Goal: Task Accomplishment & Management: Manage account settings

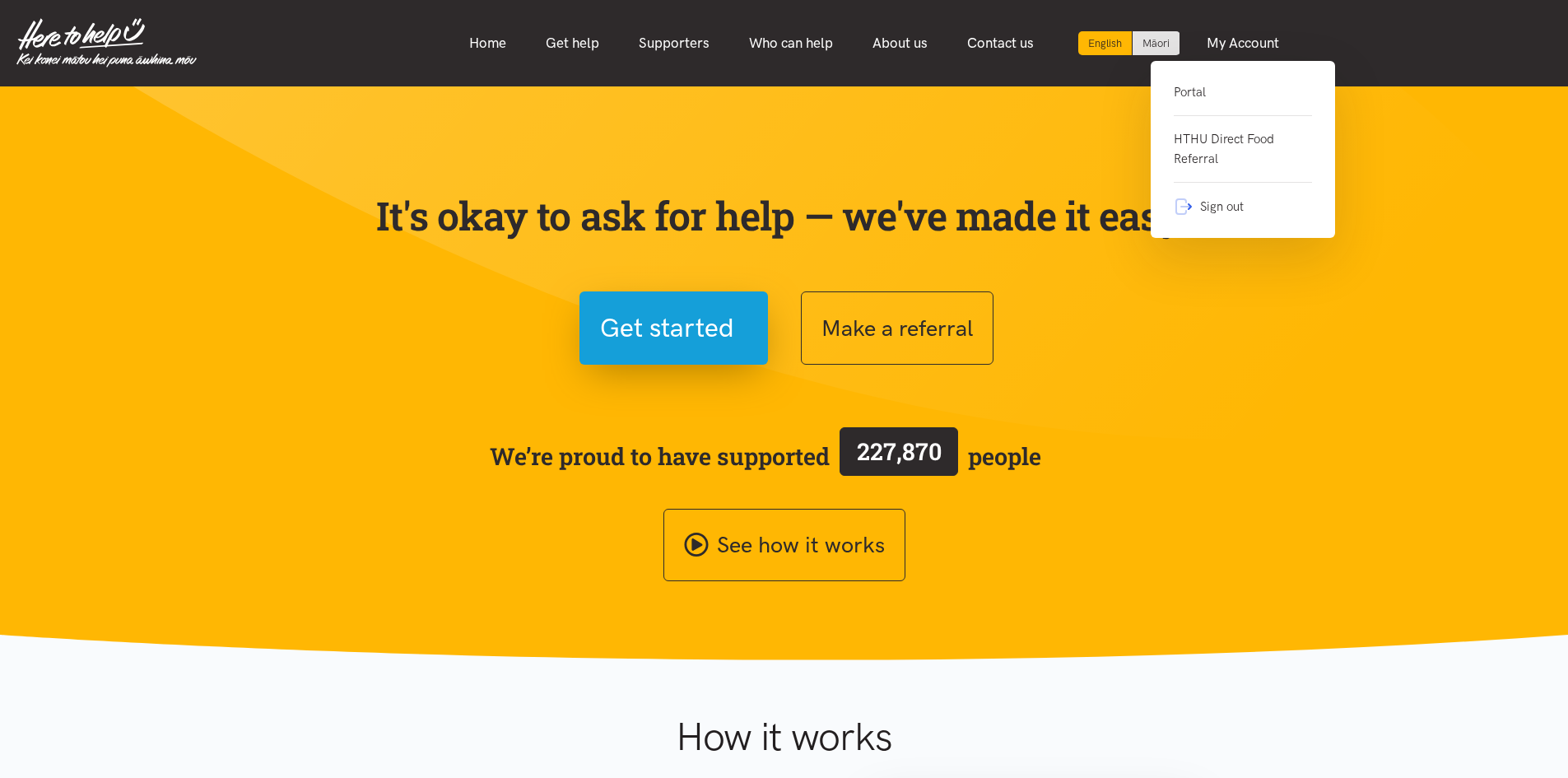
click at [1215, 87] on link "Portal" at bounding box center [1243, 99] width 138 height 34
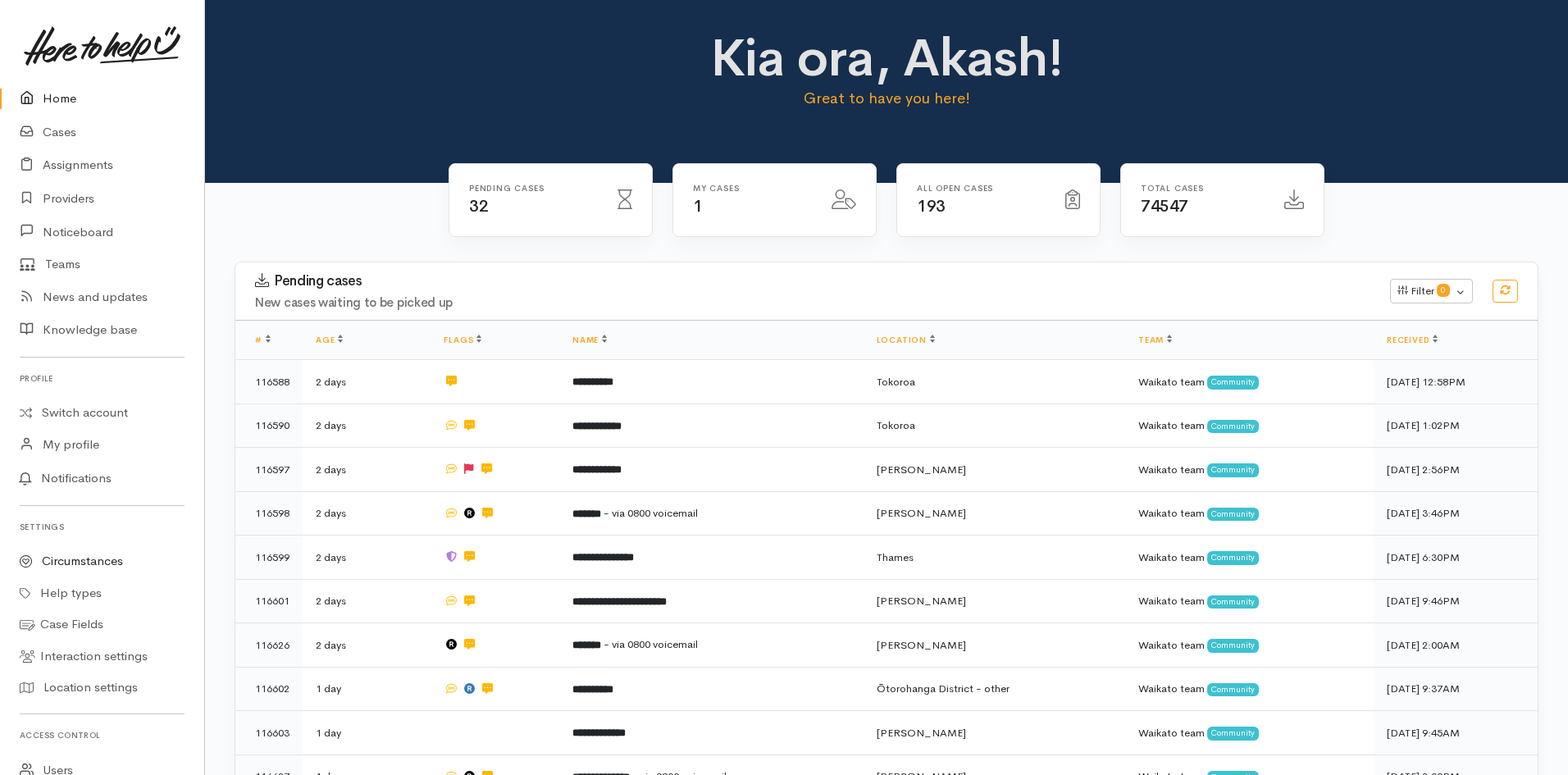
click at [87, 564] on link "Circumstances" at bounding box center [102, 560] width 204 height 32
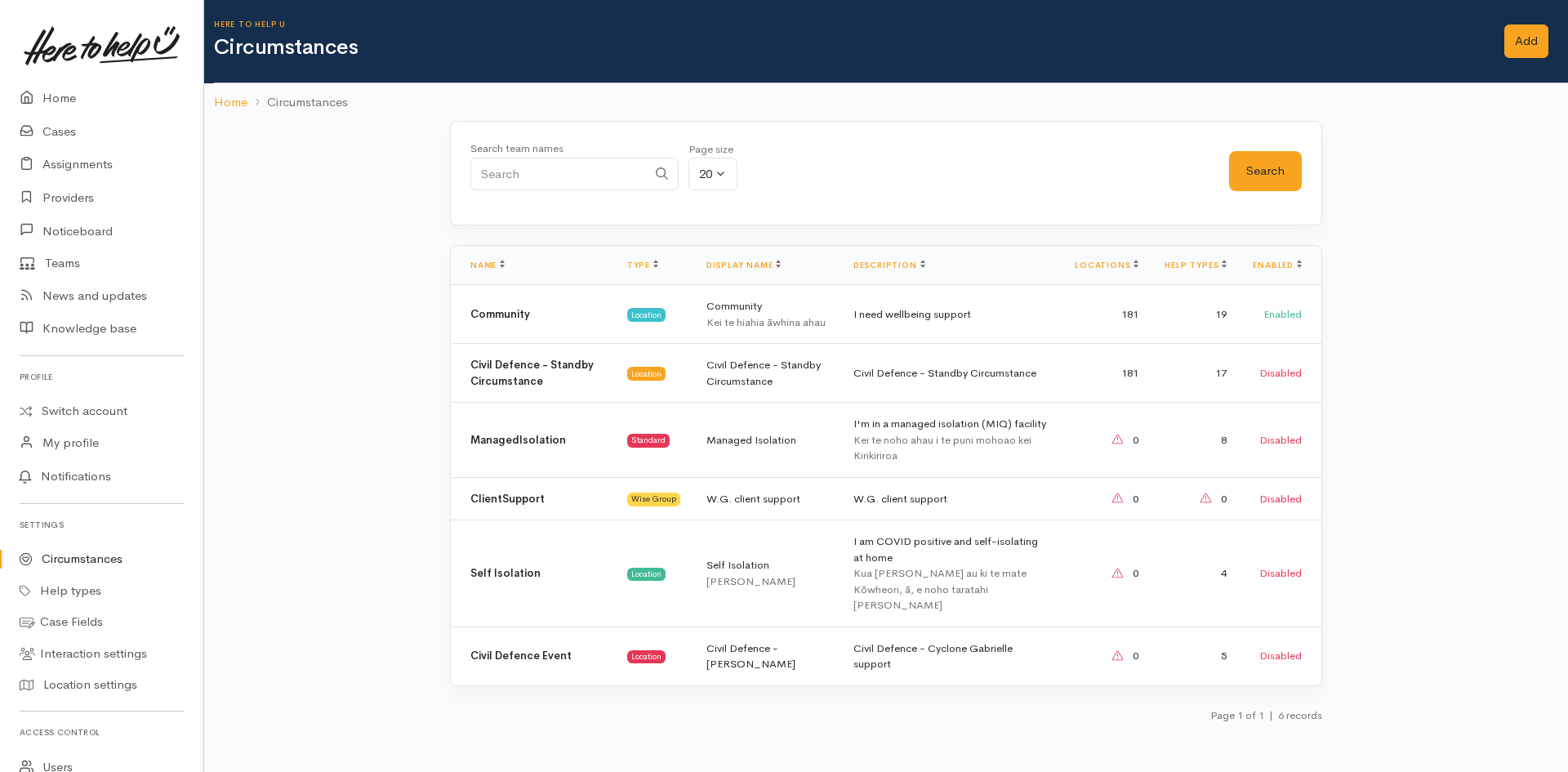
click at [89, 546] on link "Circumstances" at bounding box center [101, 558] width 203 height 32
click at [772, 319] on div "Kei te hiahia āwhina ahau" at bounding box center [766, 322] width 120 height 16
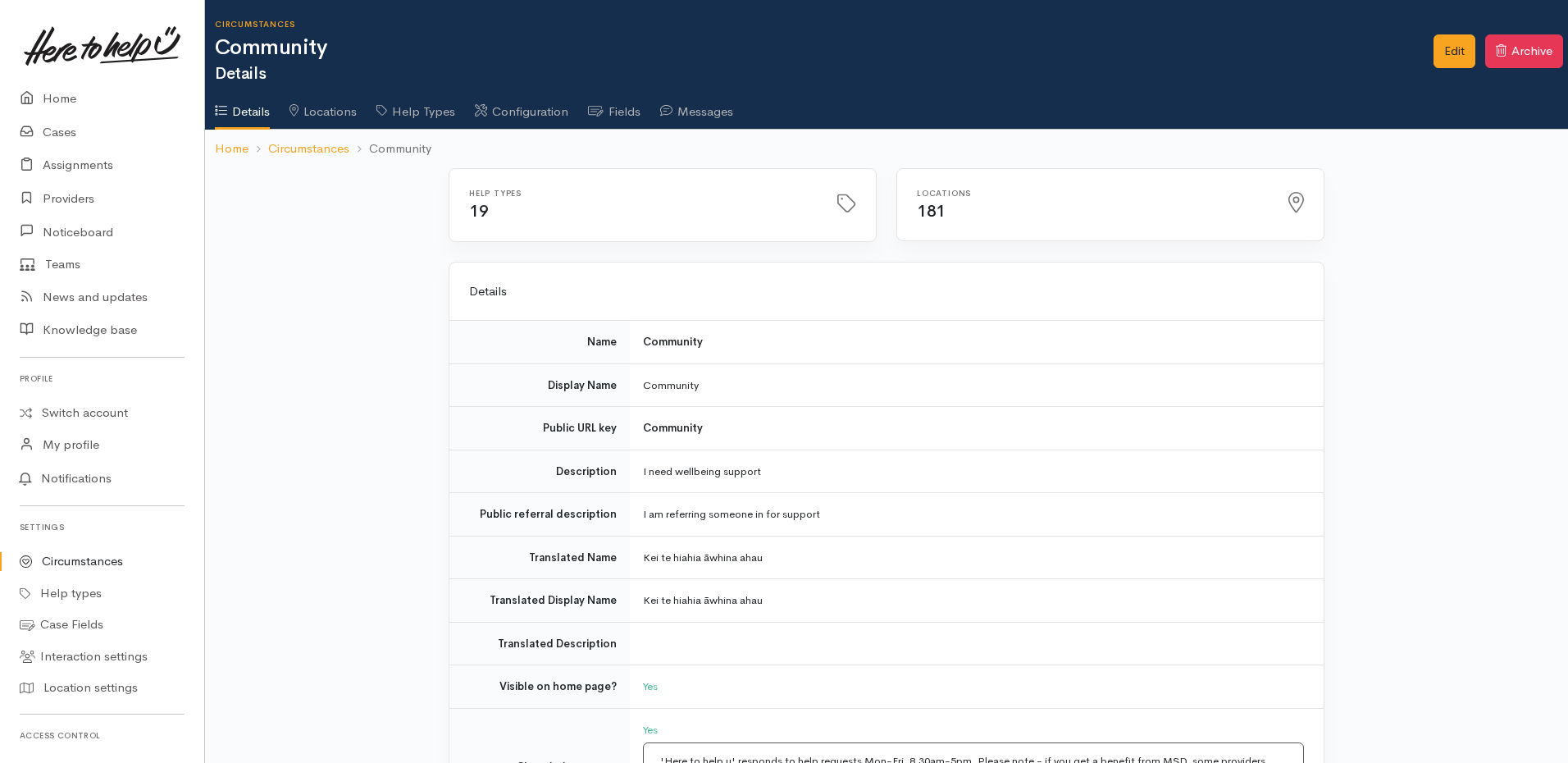
click at [635, 115] on link "Fields" at bounding box center [615, 106] width 52 height 46
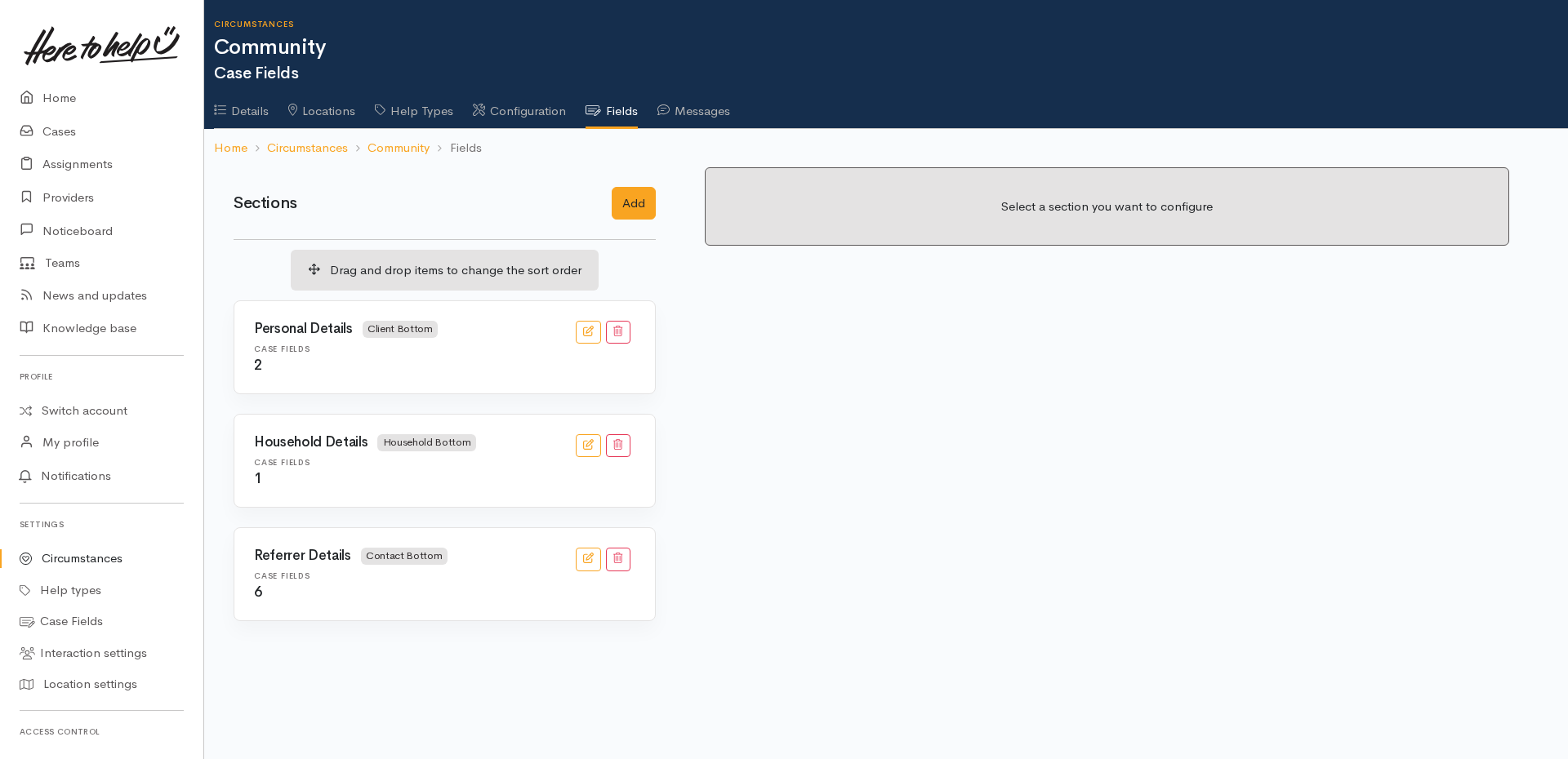
click at [307, 374] on div "Personal Details Client Bottom [GEOGRAPHIC_DATA] 2" at bounding box center [444, 348] width 420 height 92
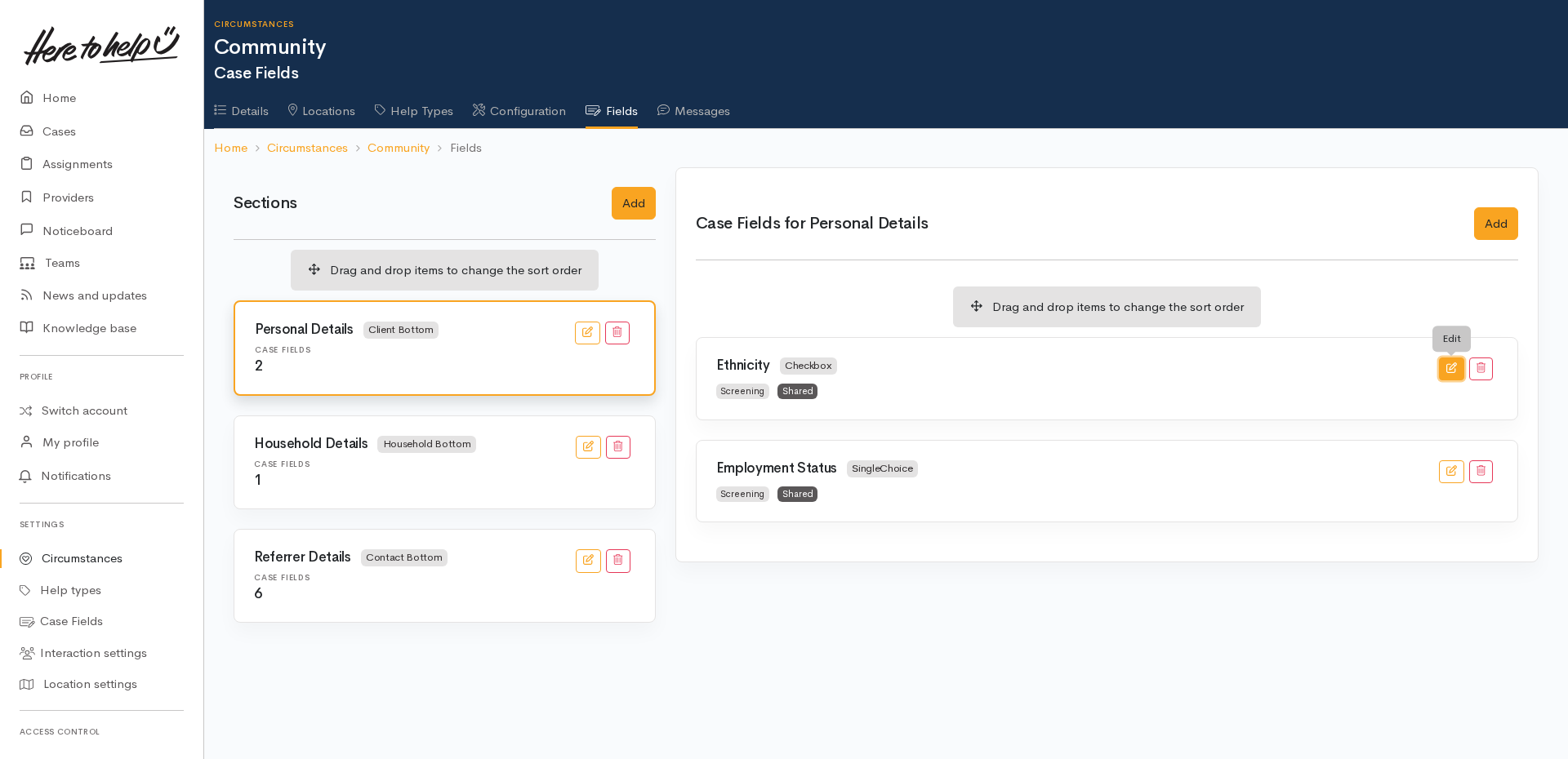
click at [1453, 365] on icon "button" at bounding box center [1451, 367] width 11 height 11
checkbox input "true"
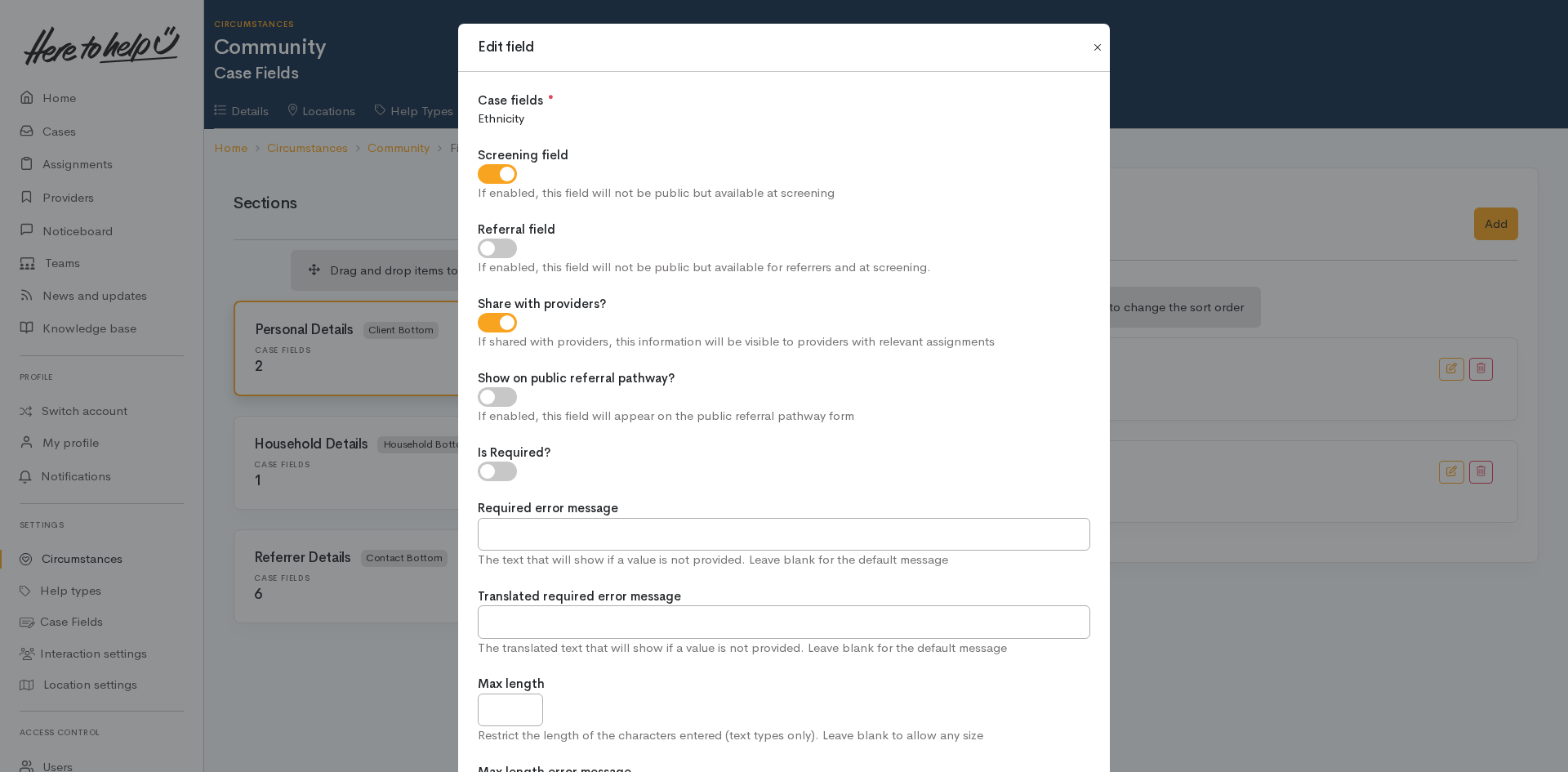
click at [1089, 51] on button "Close" at bounding box center [1097, 47] width 26 height 19
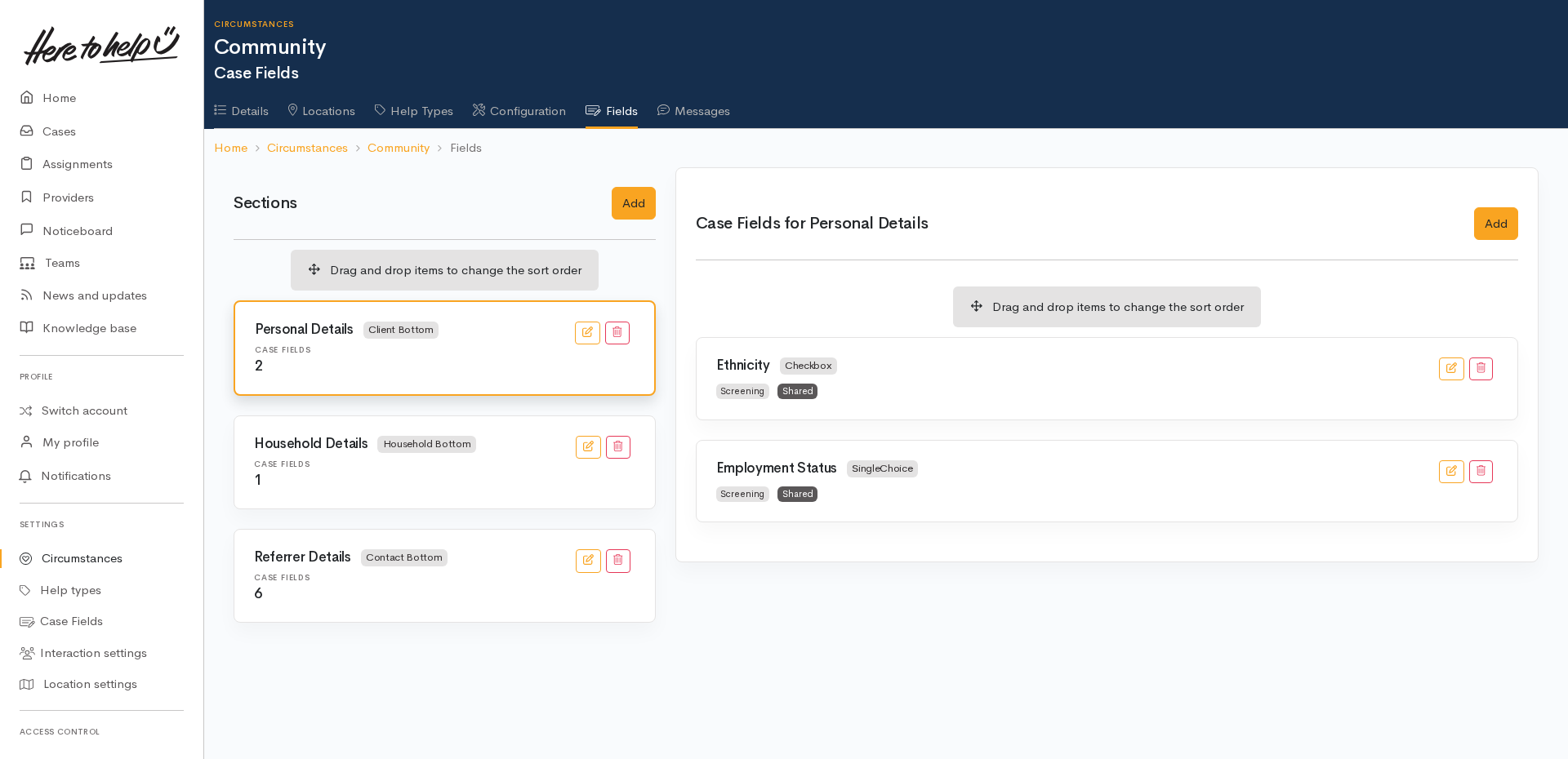
click at [332, 470] on div "Case Fields 1" at bounding box center [444, 474] width 401 height 30
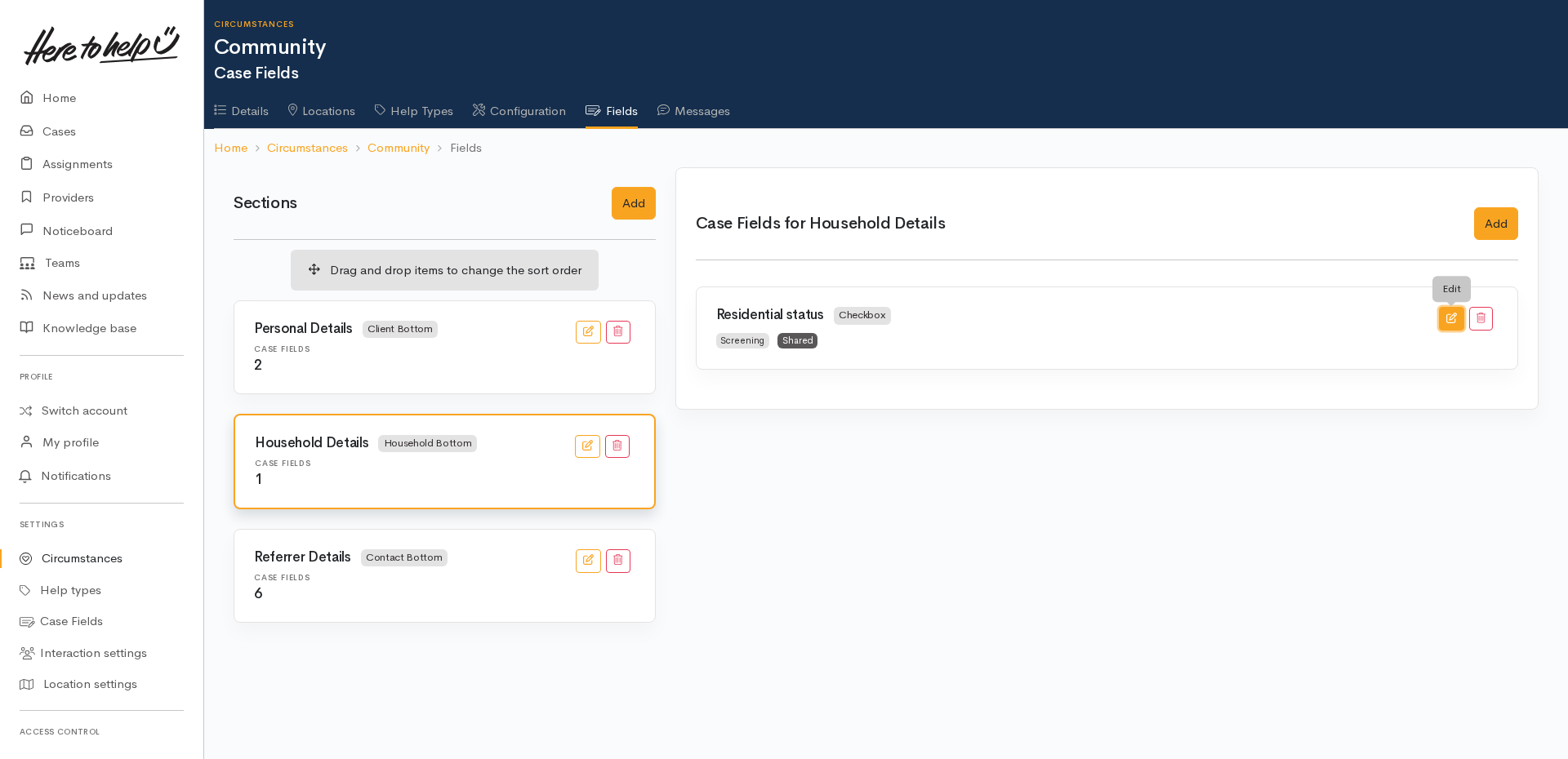
click at [1448, 315] on icon "button" at bounding box center [1451, 318] width 11 height 11
checkbox input "true"
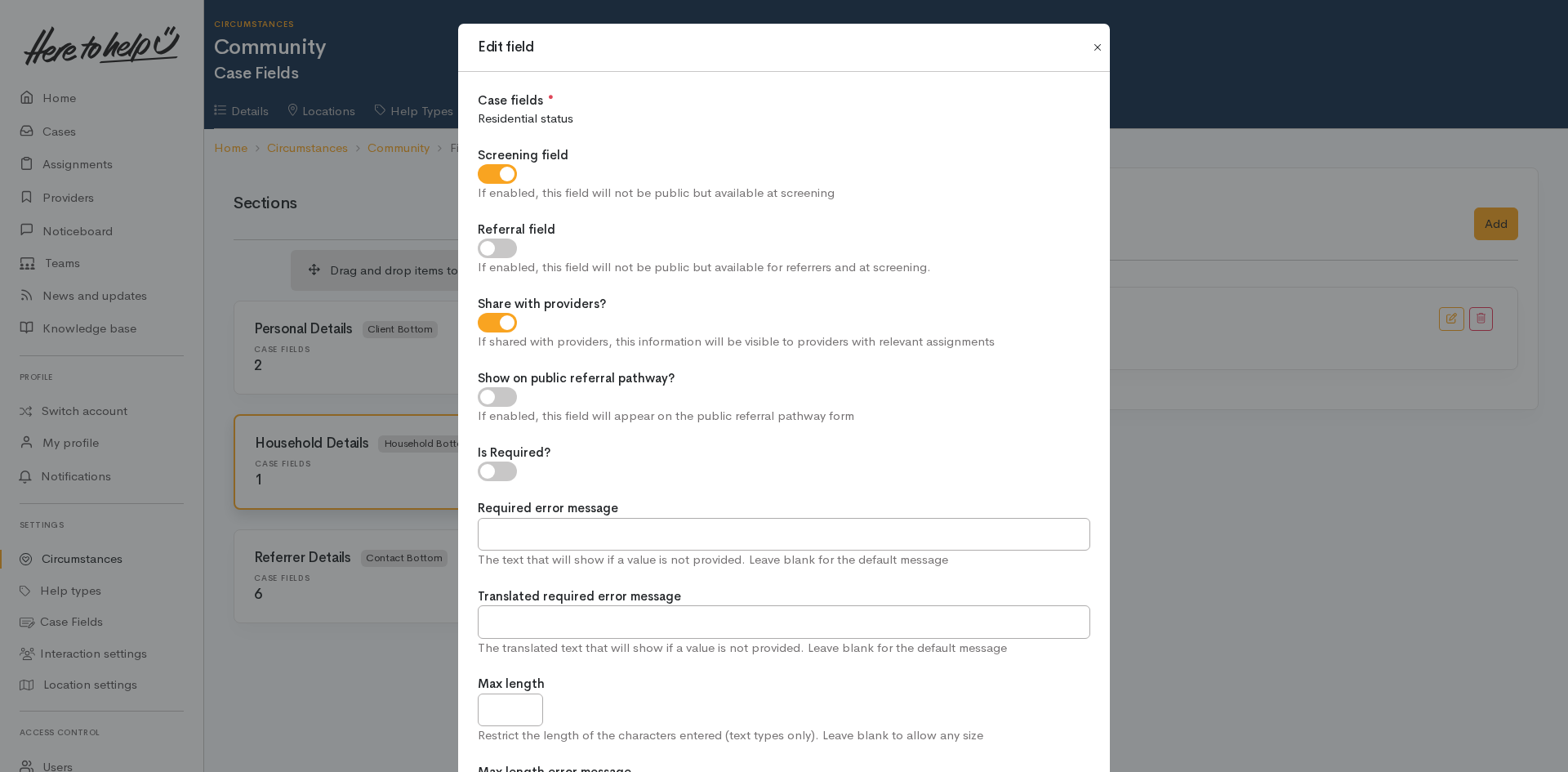
click at [1092, 52] on button "Close" at bounding box center [1097, 47] width 26 height 19
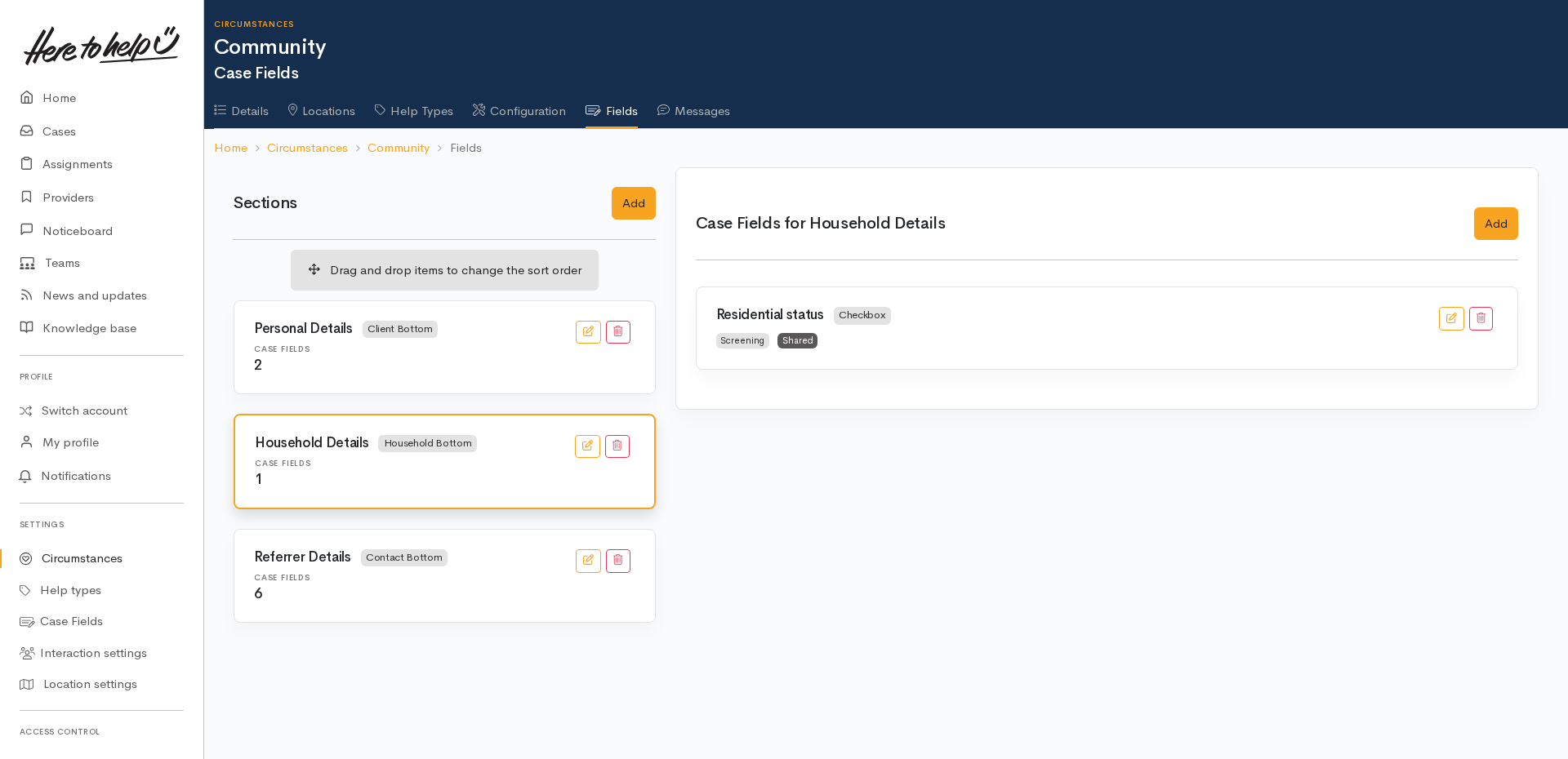
click at [360, 319] on div "Personal Details Client Bottom Case Fields 2" at bounding box center [444, 348] width 420 height 92
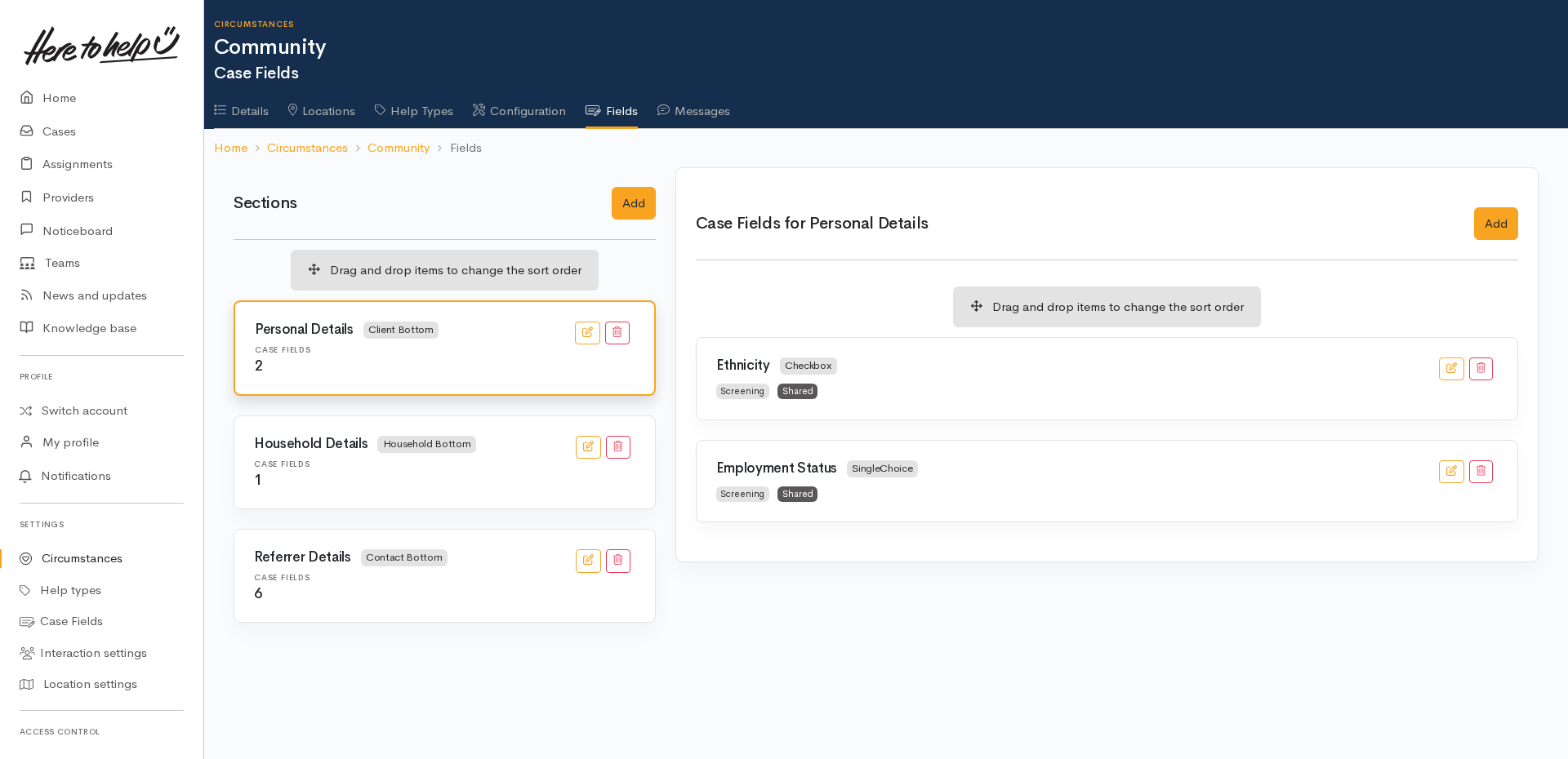
click at [1308, 362] on div "Ethnicity Checkbox" at bounding box center [1068, 369] width 723 height 24
click at [1441, 366] on button "button" at bounding box center [1451, 369] width 25 height 24
checkbox input "true"
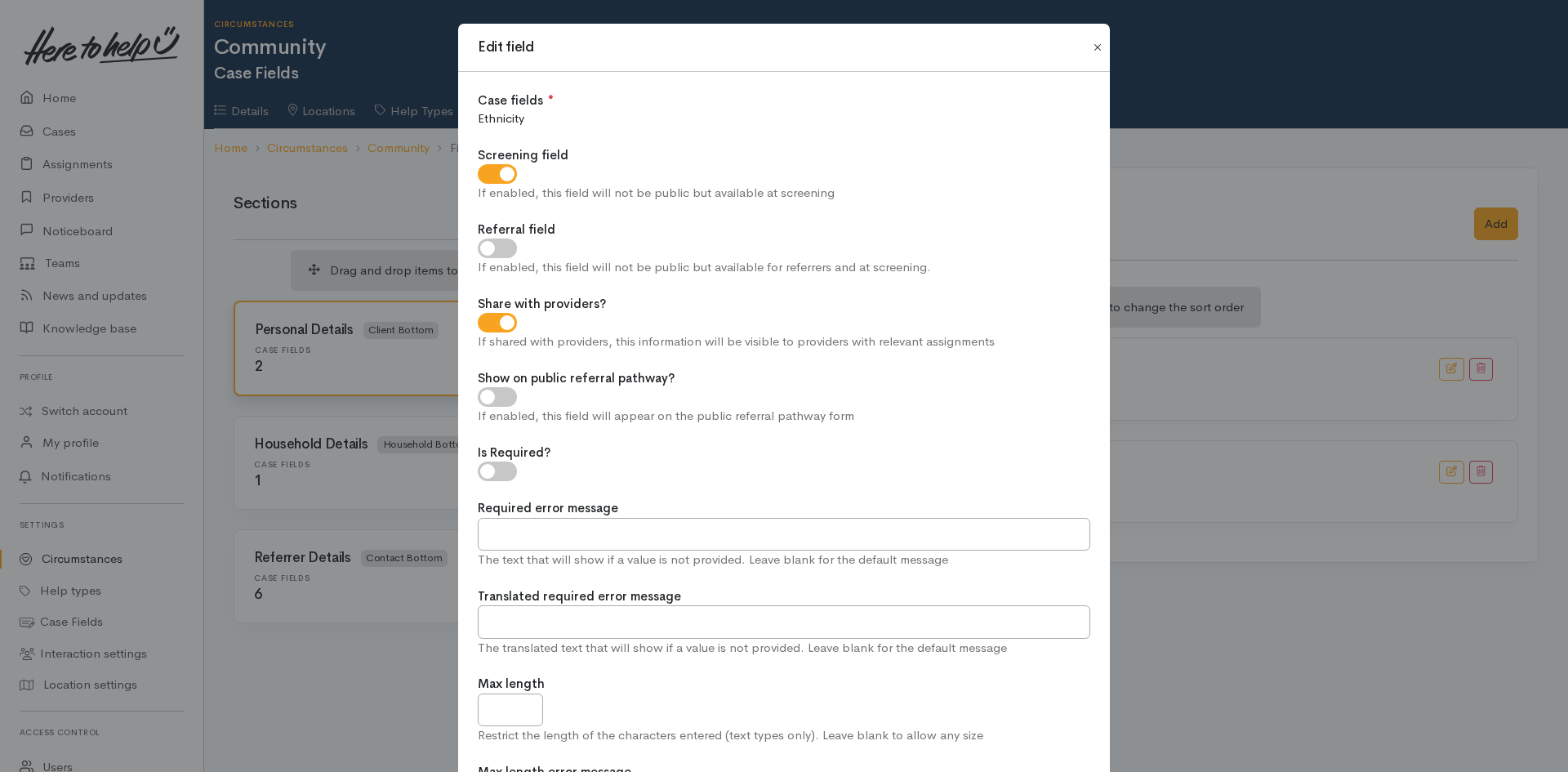
click at [1093, 53] on button "Close" at bounding box center [1097, 47] width 26 height 19
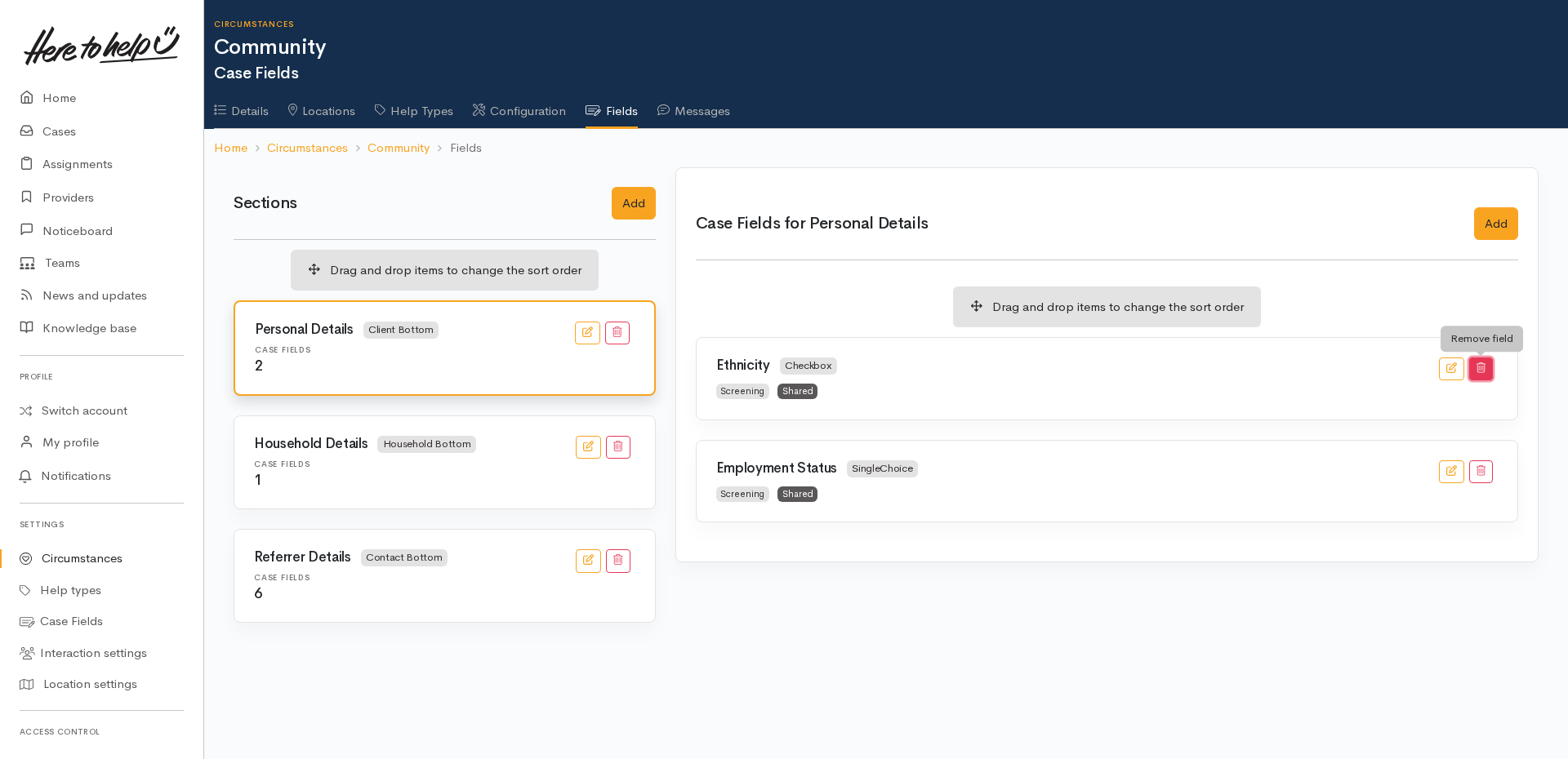
click at [1491, 362] on button "button" at bounding box center [1480, 369] width 24 height 24
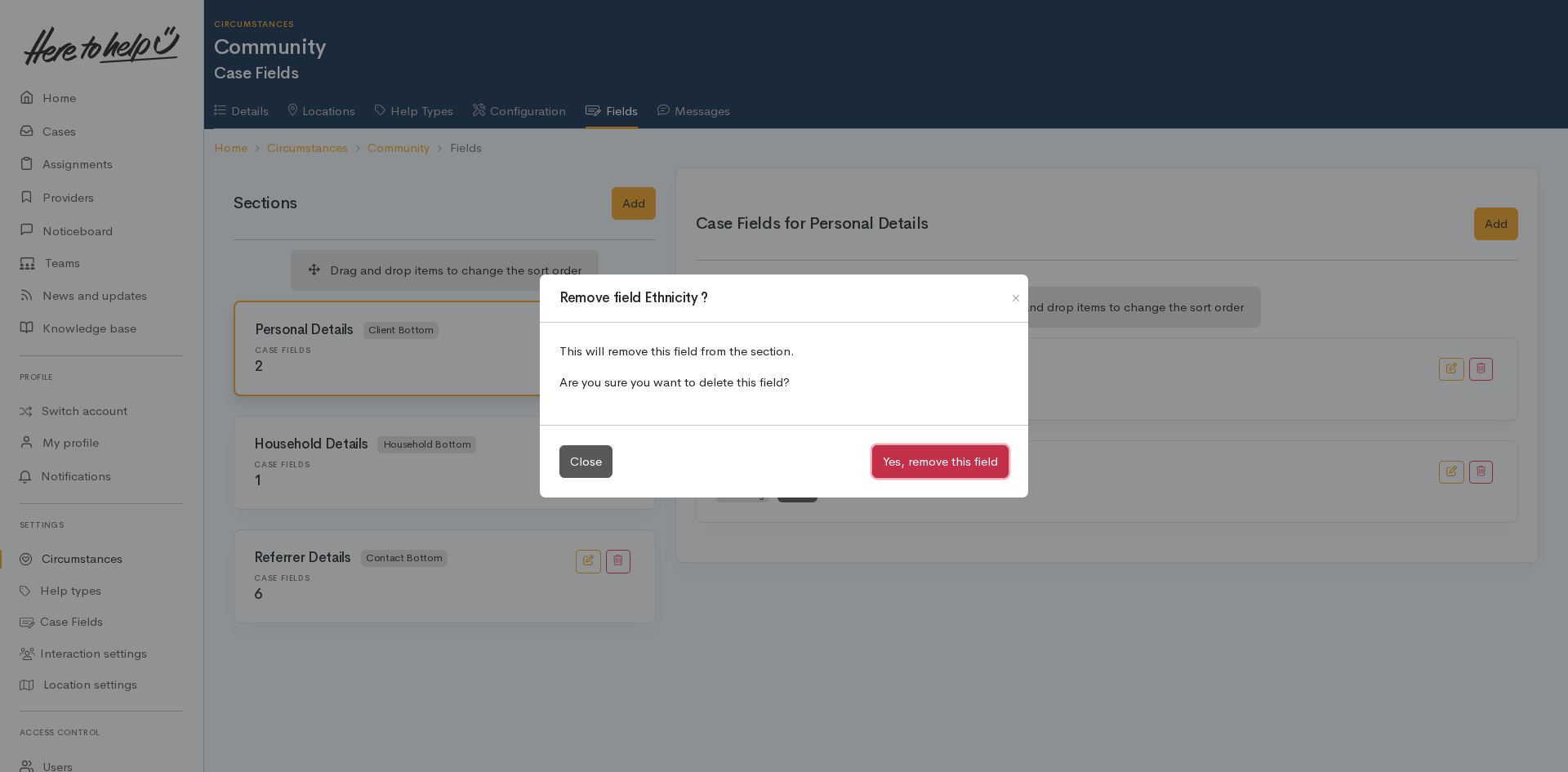
click at [921, 458] on button "Yes, remove this field" at bounding box center [940, 462] width 136 height 34
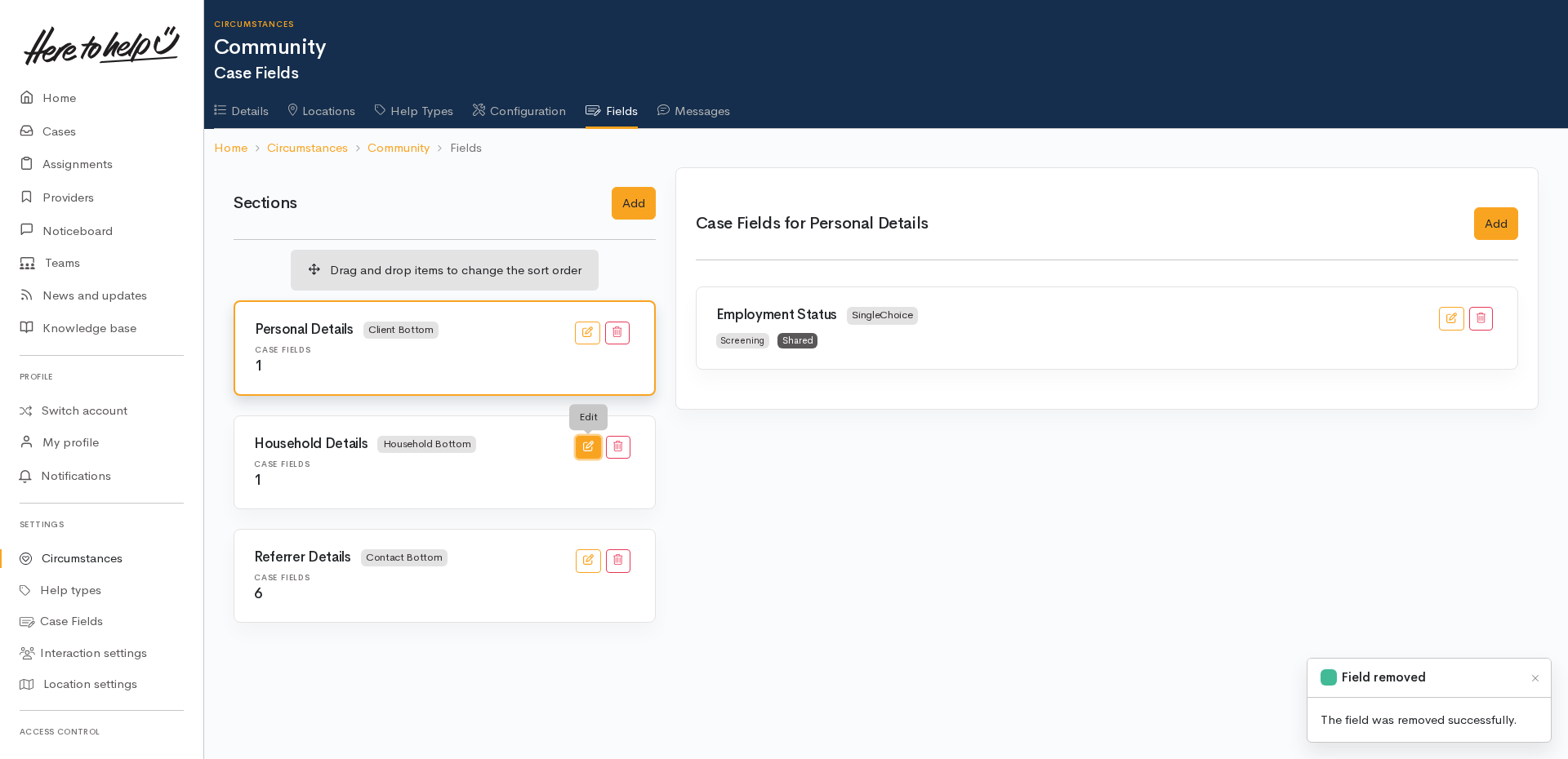
click at [597, 443] on button "button" at bounding box center [588, 447] width 25 height 24
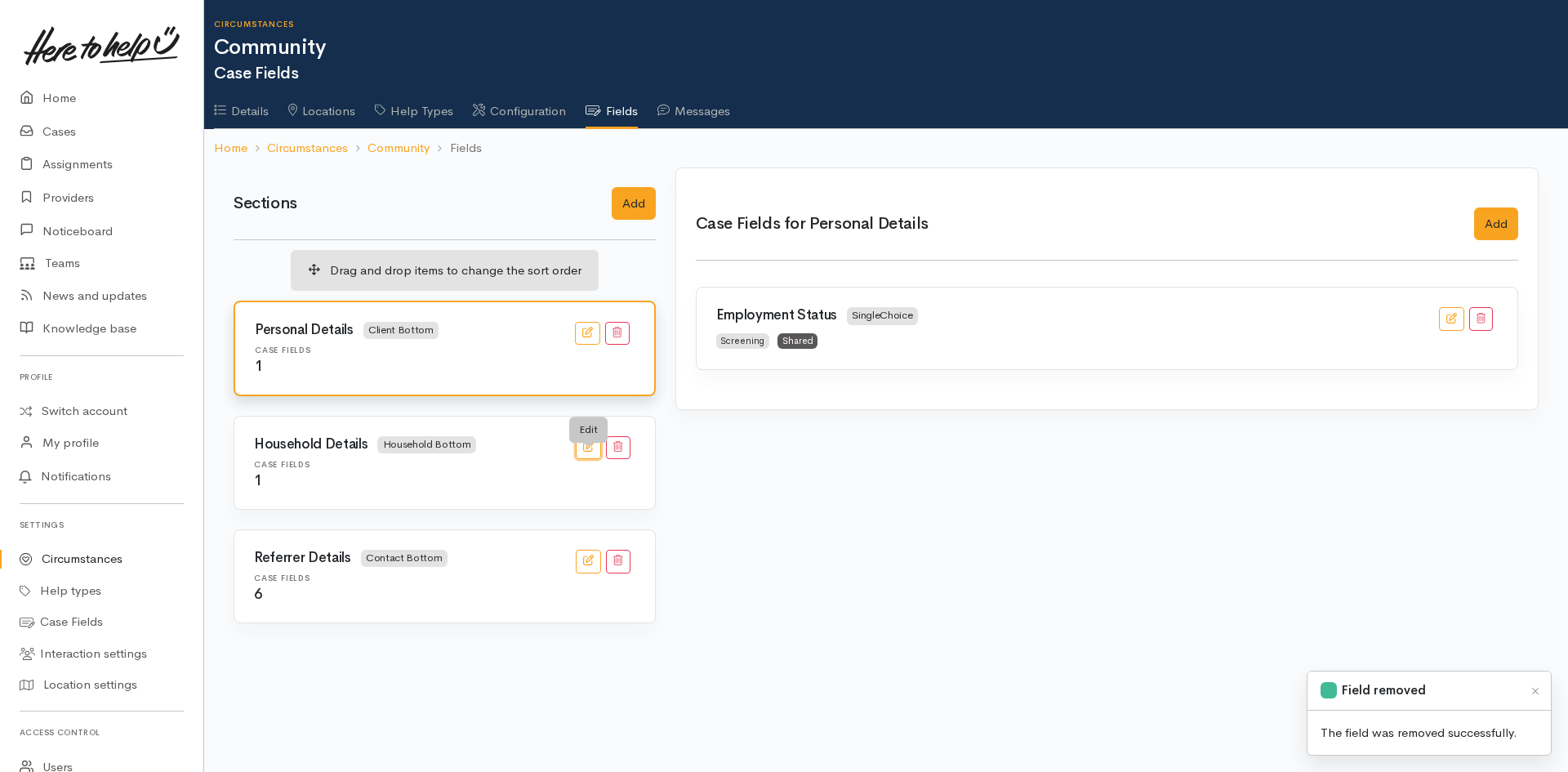
select select
select select "3"
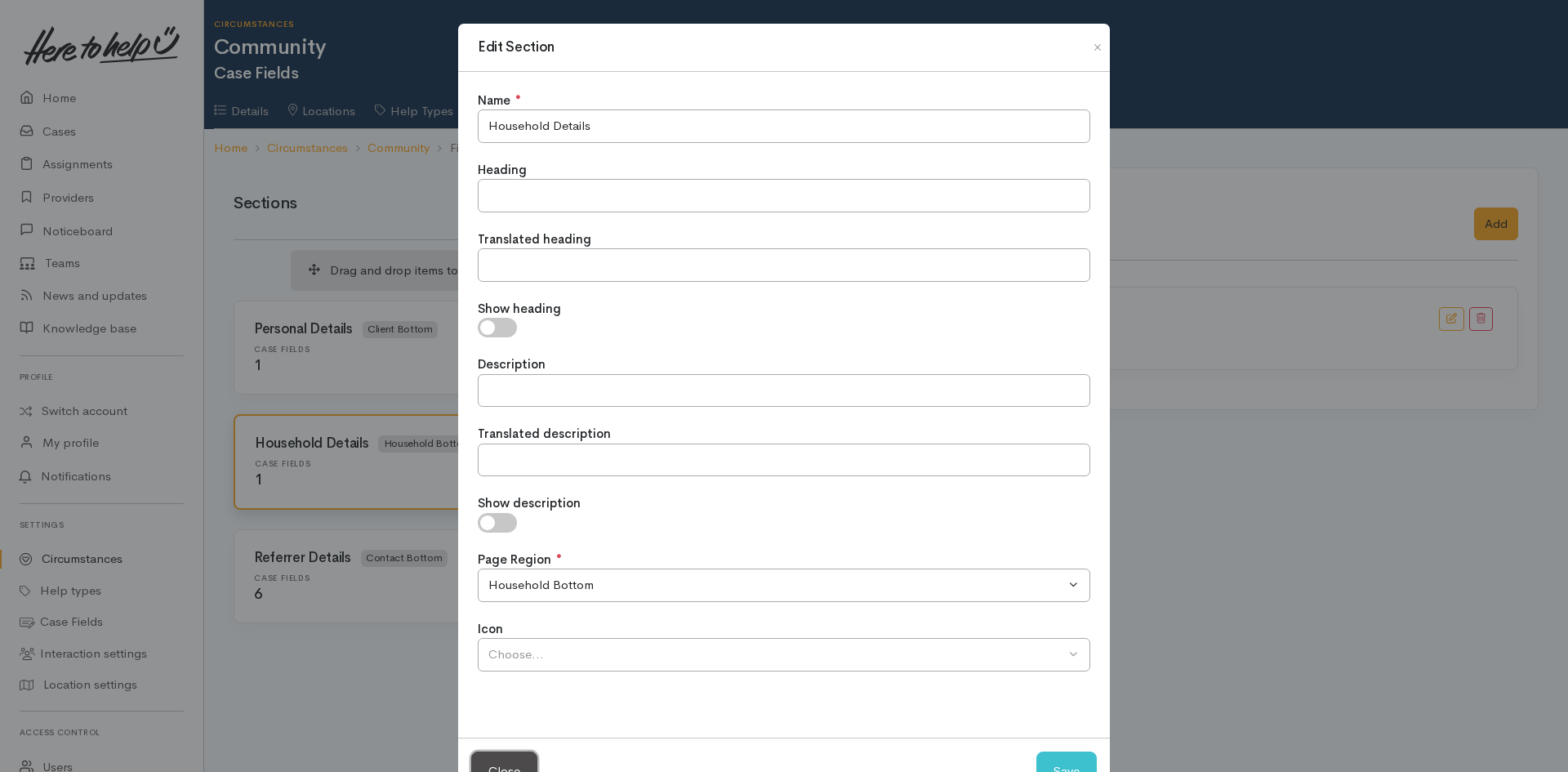
click at [508, 758] on button "Close" at bounding box center [504, 772] width 66 height 40
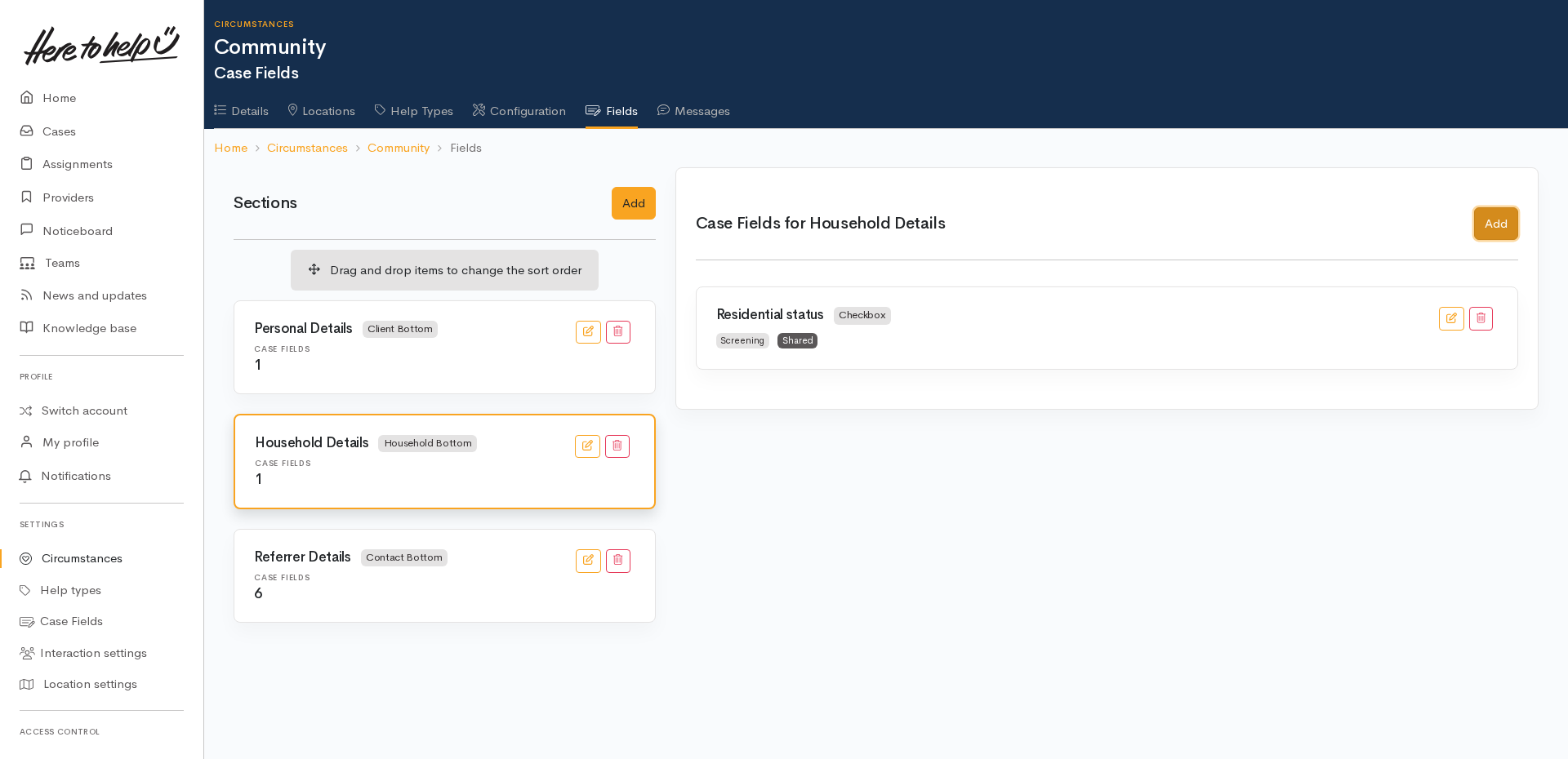
click at [1490, 222] on button "Add" at bounding box center [1496, 223] width 44 height 34
checkbox input "true"
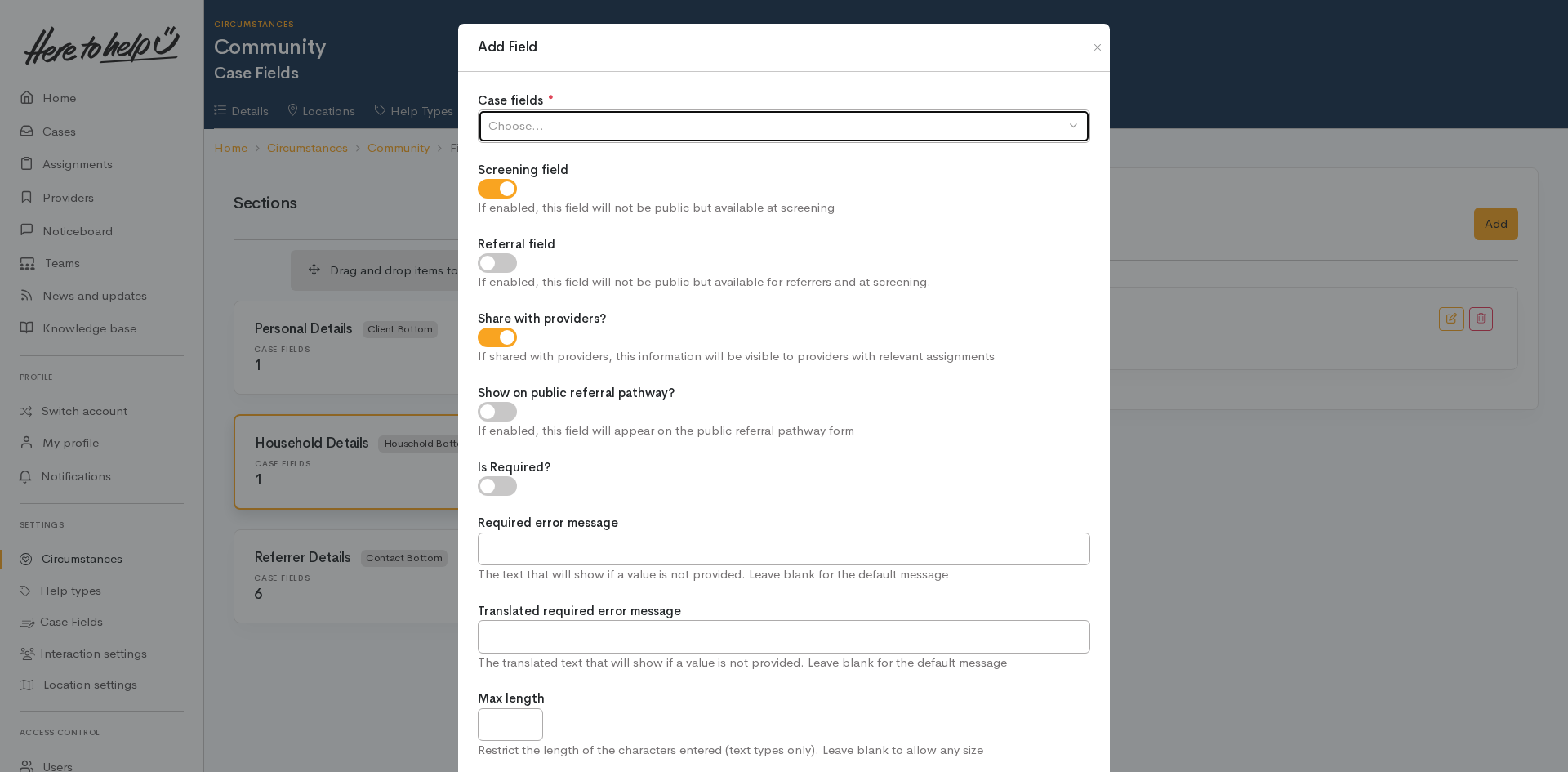
click at [651, 110] on button "Choose..." at bounding box center [784, 126] width 612 height 34
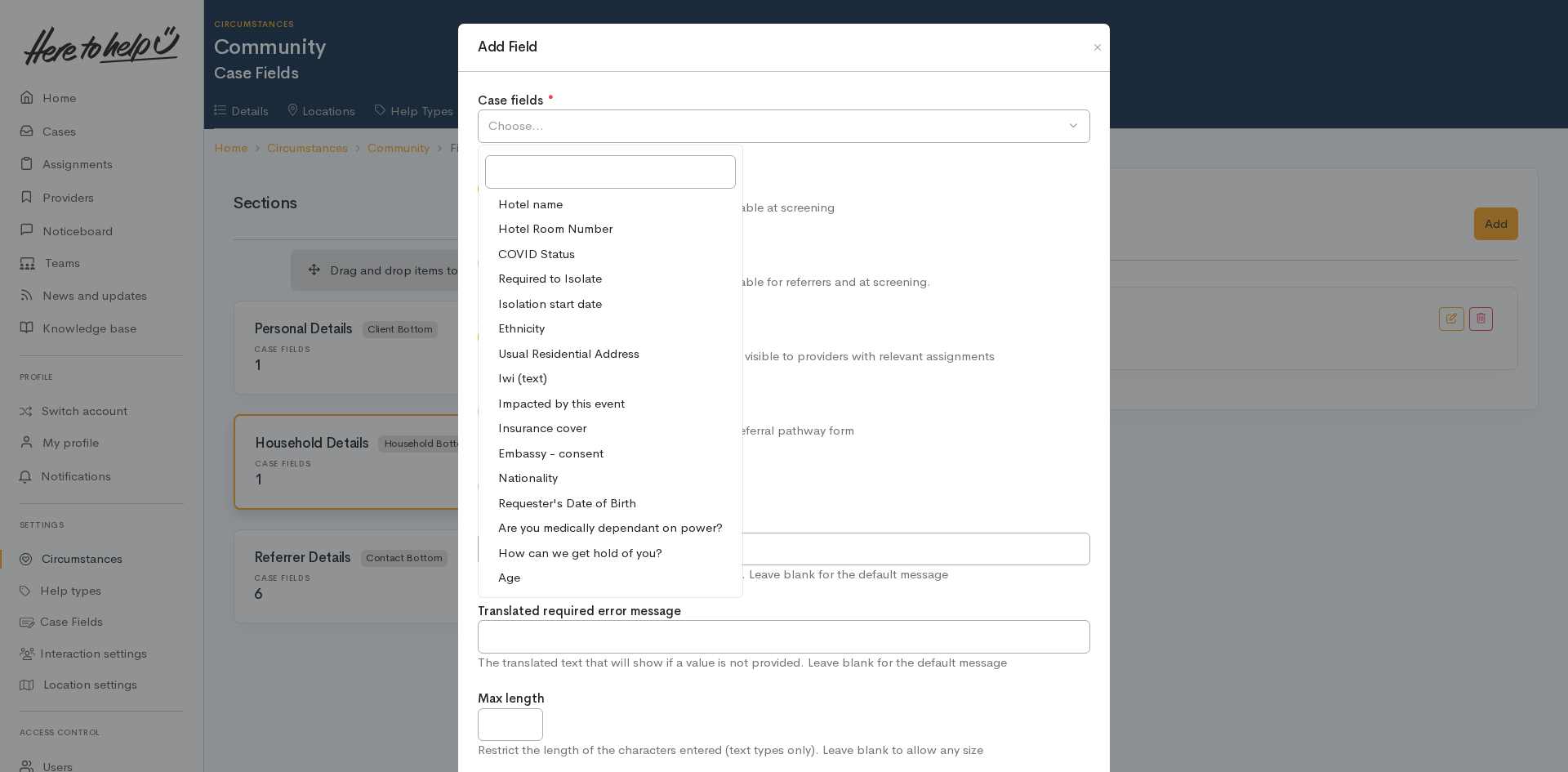
click at [511, 324] on span "Ethnicity" at bounding box center [521, 328] width 46 height 18
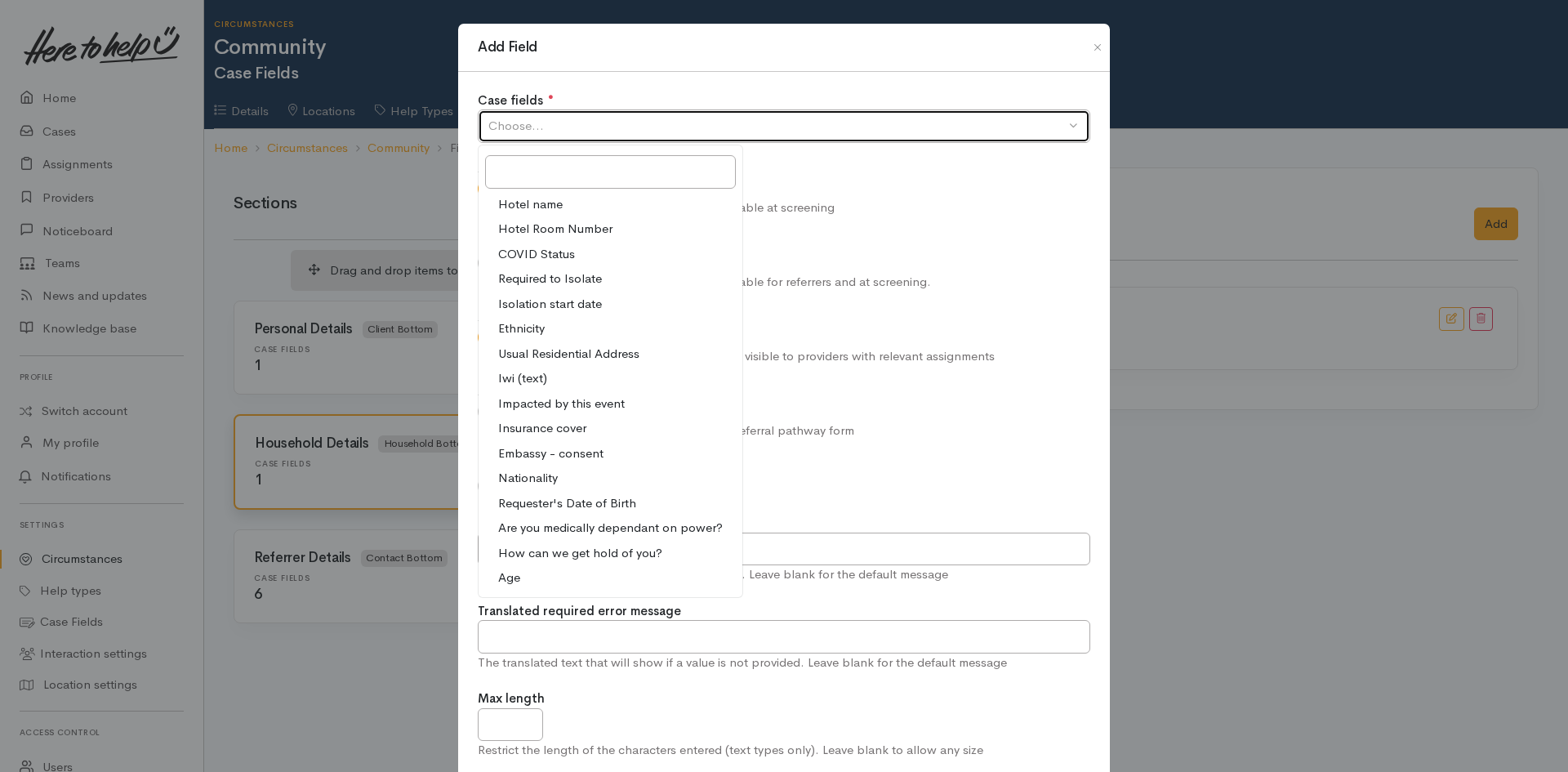
select select "6"
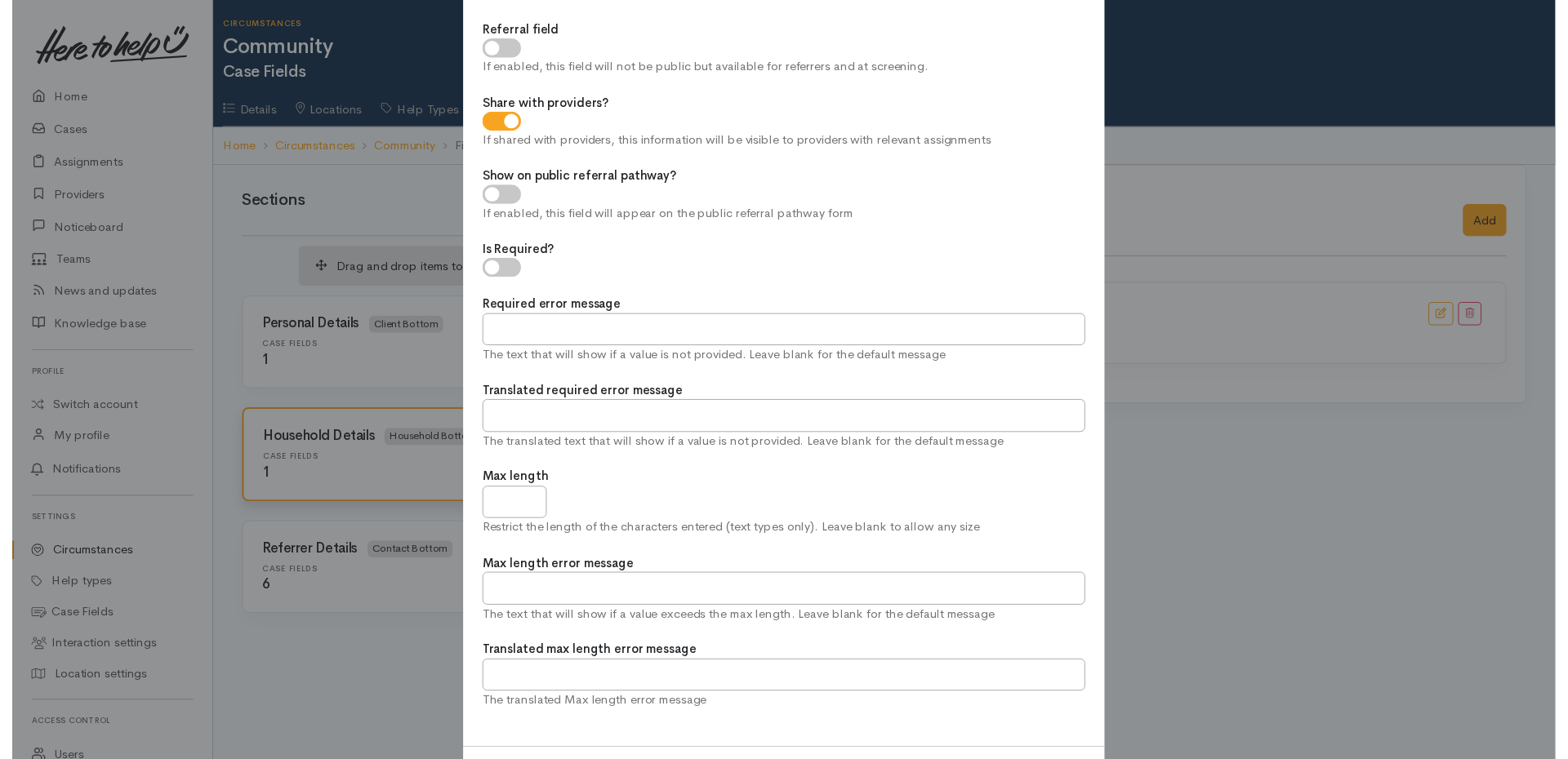
scroll to position [291, 0]
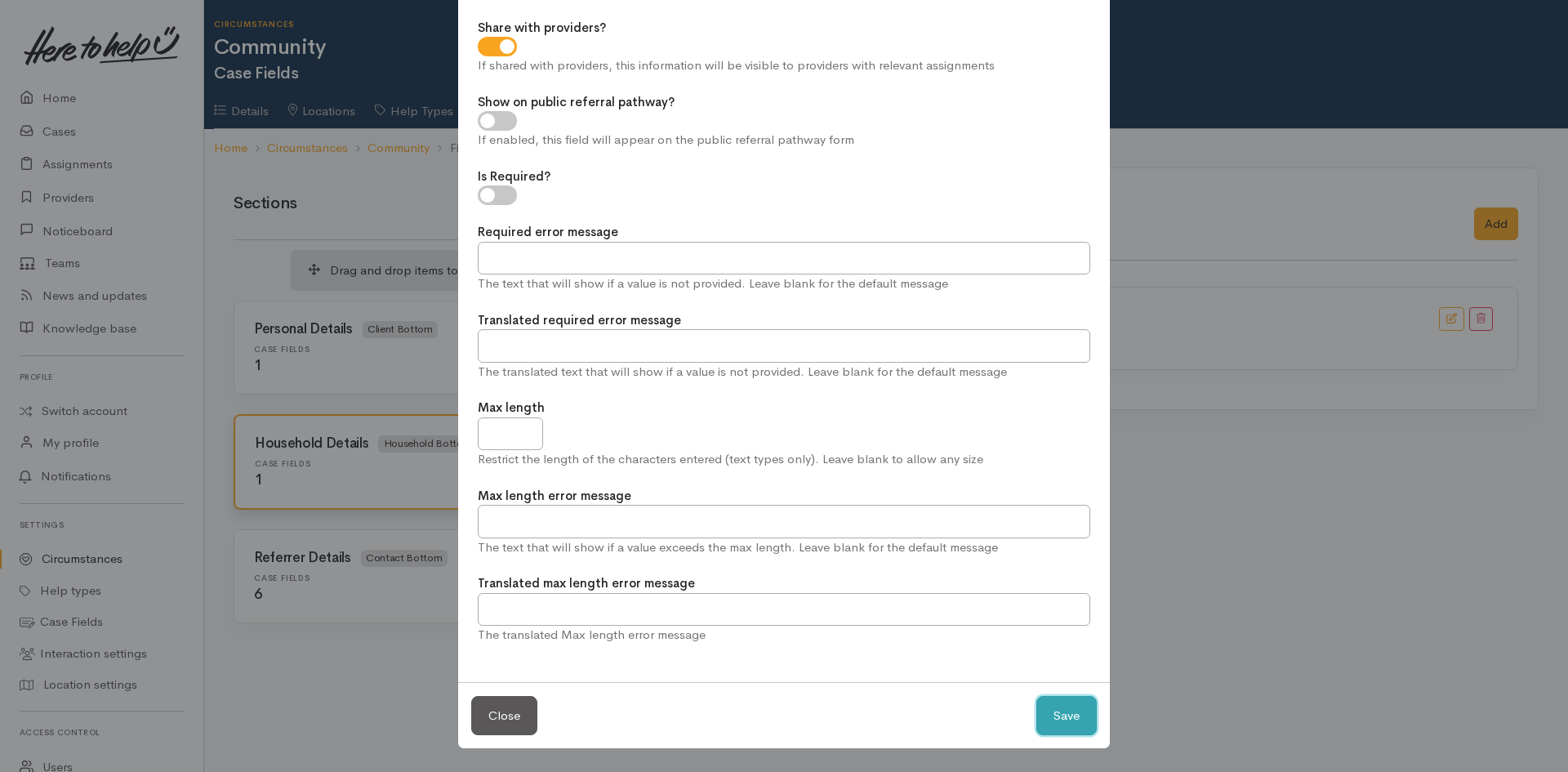
click at [1061, 719] on button "Save" at bounding box center [1066, 716] width 61 height 40
checkbox input "true"
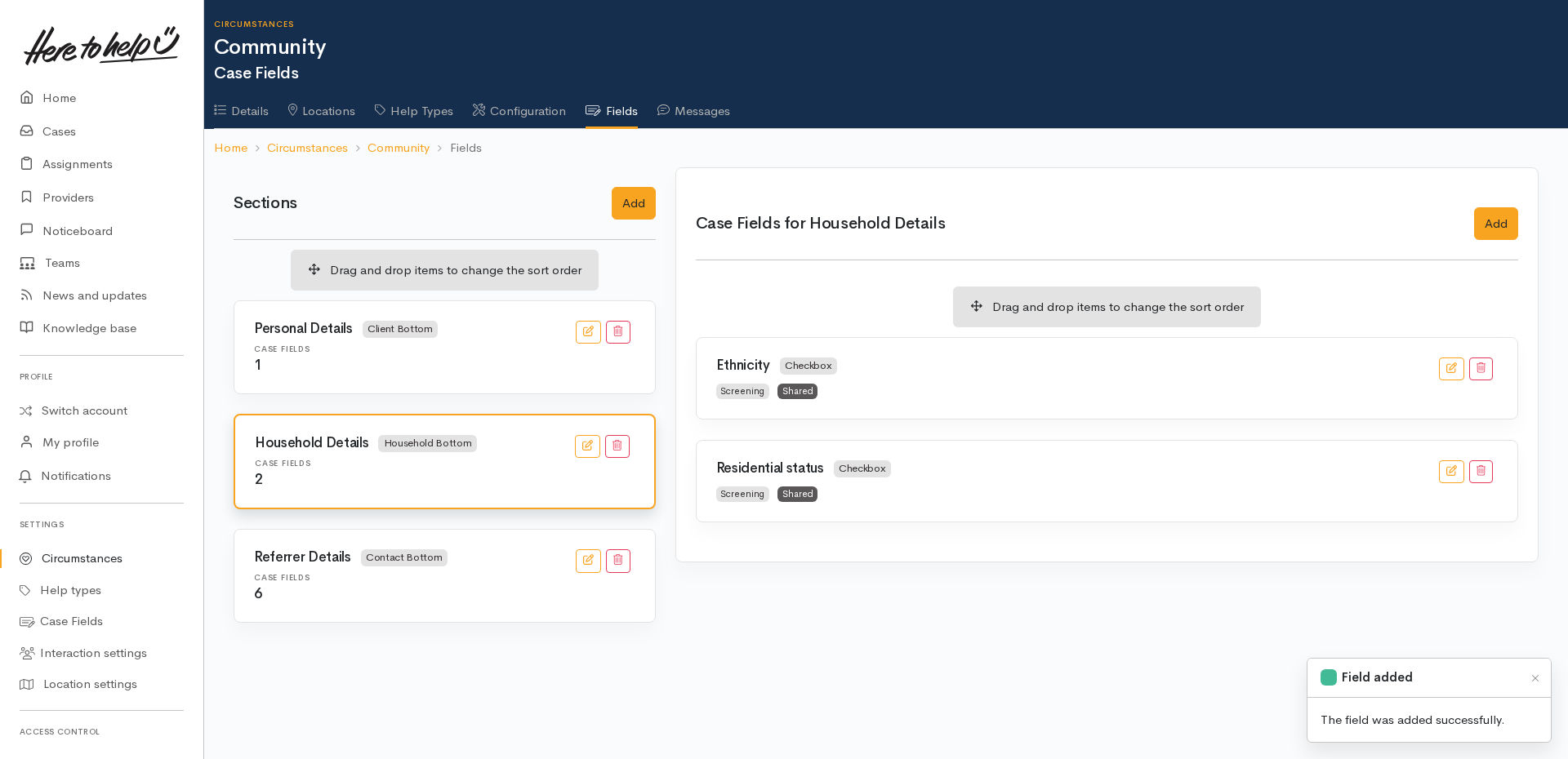
drag, startPoint x: 941, startPoint y: 472, endPoint x: 960, endPoint y: 359, distance: 114.6
click at [965, 639] on div "Add" at bounding box center [1107, 405] width 883 height 475
click at [44, 131] on link "Cases" at bounding box center [101, 131] width 203 height 34
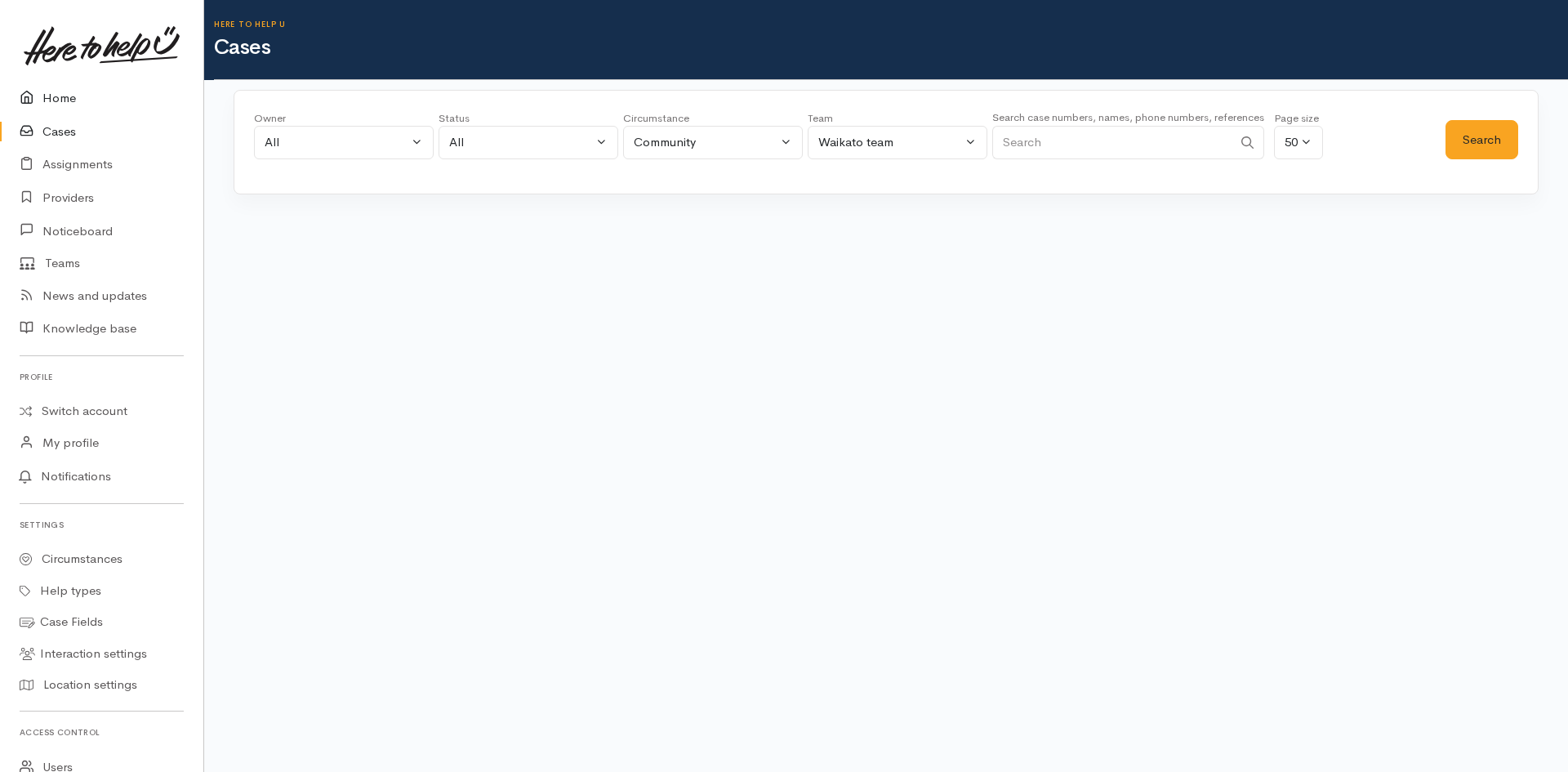
click at [64, 99] on link "Home" at bounding box center [101, 98] width 203 height 34
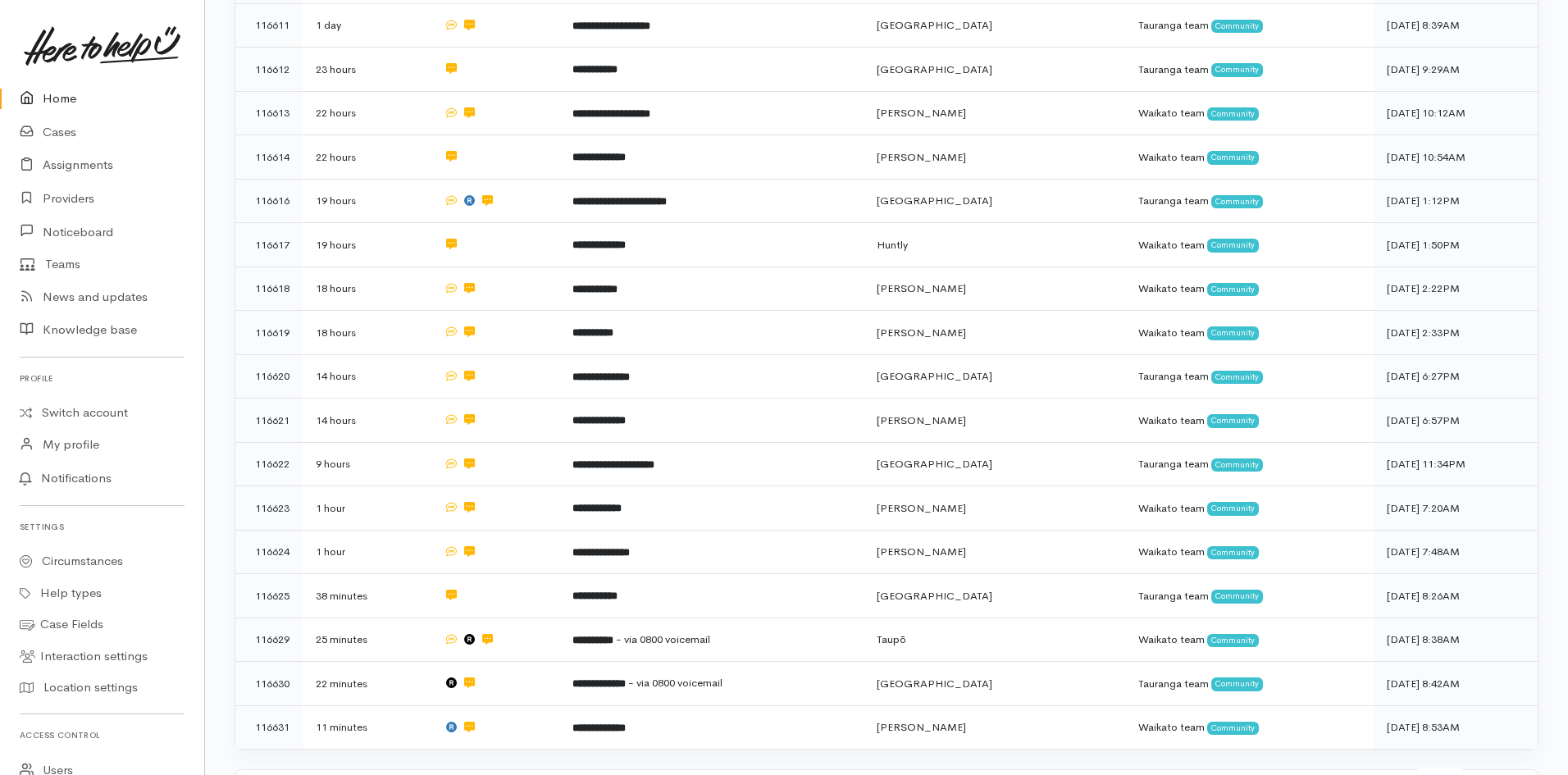
scroll to position [1185, 0]
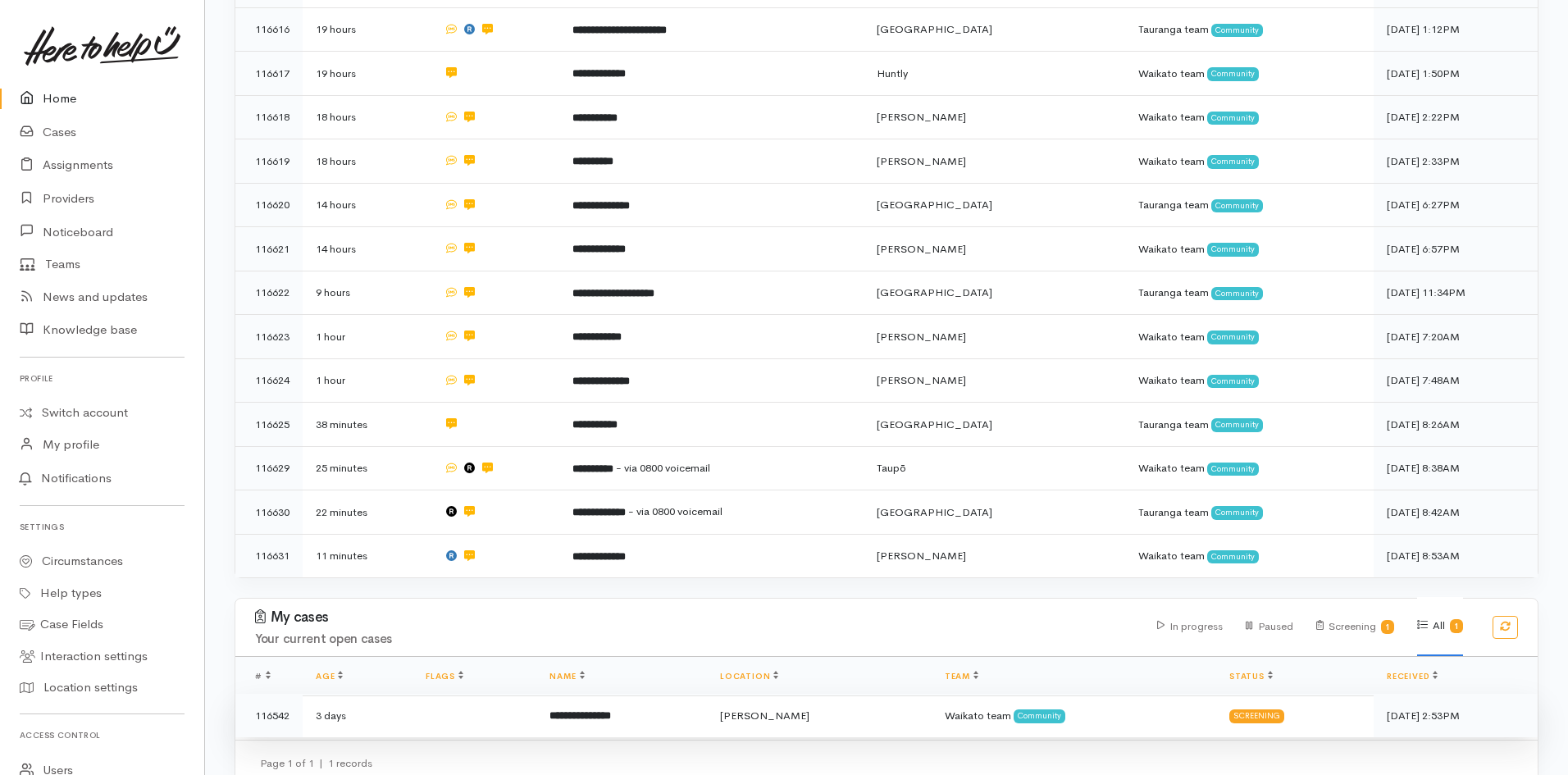
click at [788, 708] on span "Hamilton" at bounding box center [765, 715] width 89 height 14
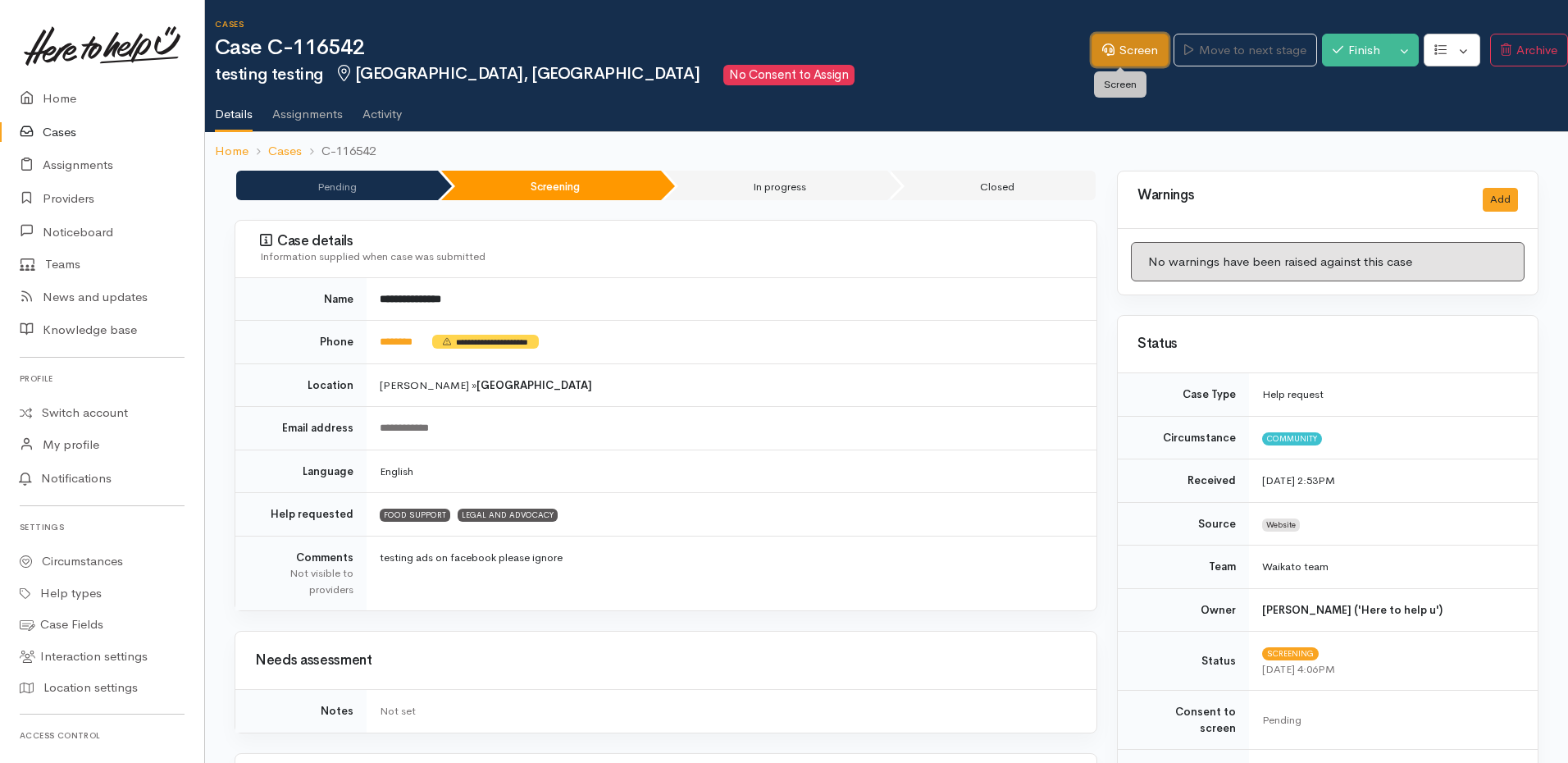
click at [1134, 45] on link "Screen" at bounding box center [1131, 50] width 77 height 34
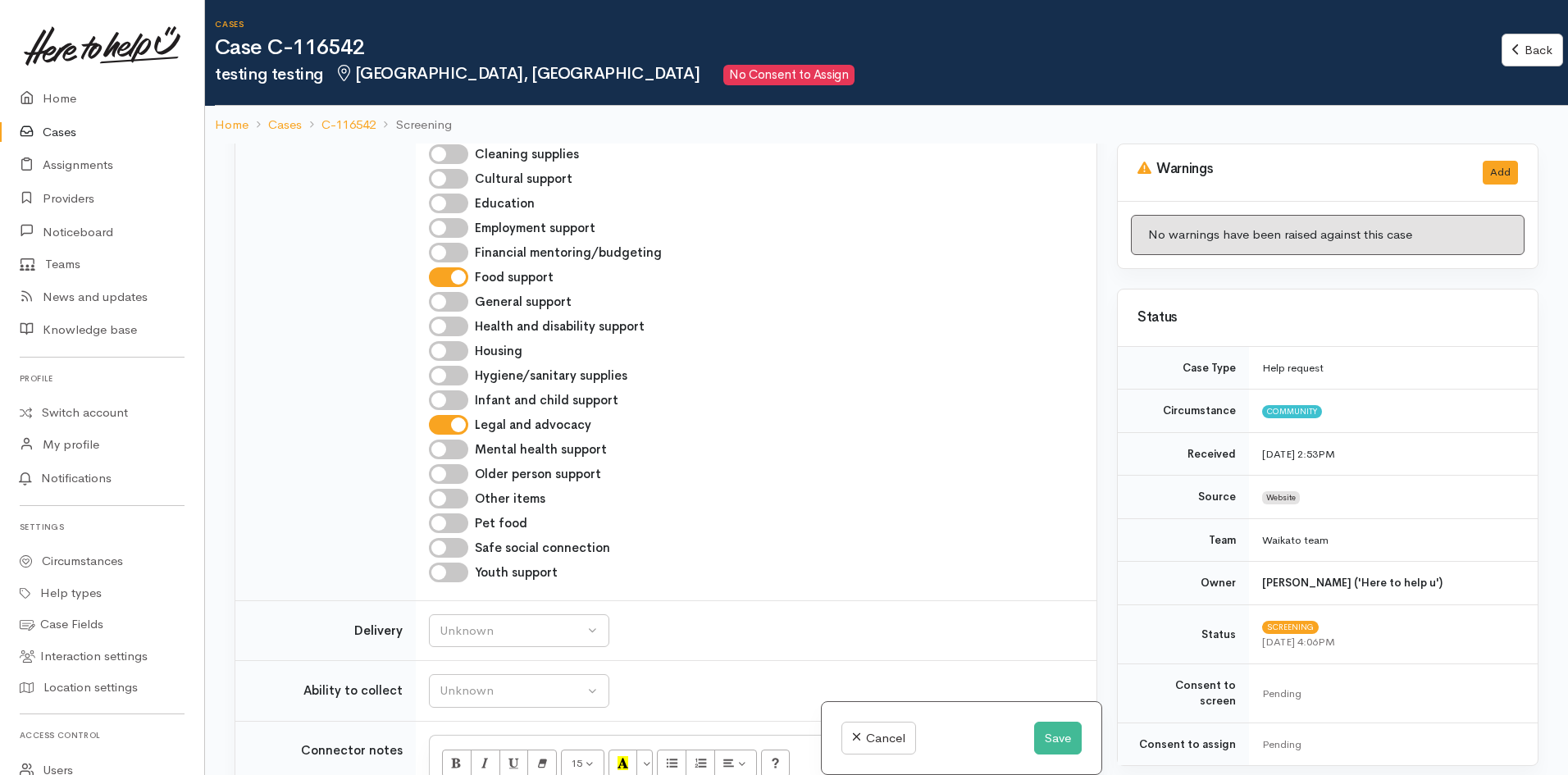
scroll to position [492, 0]
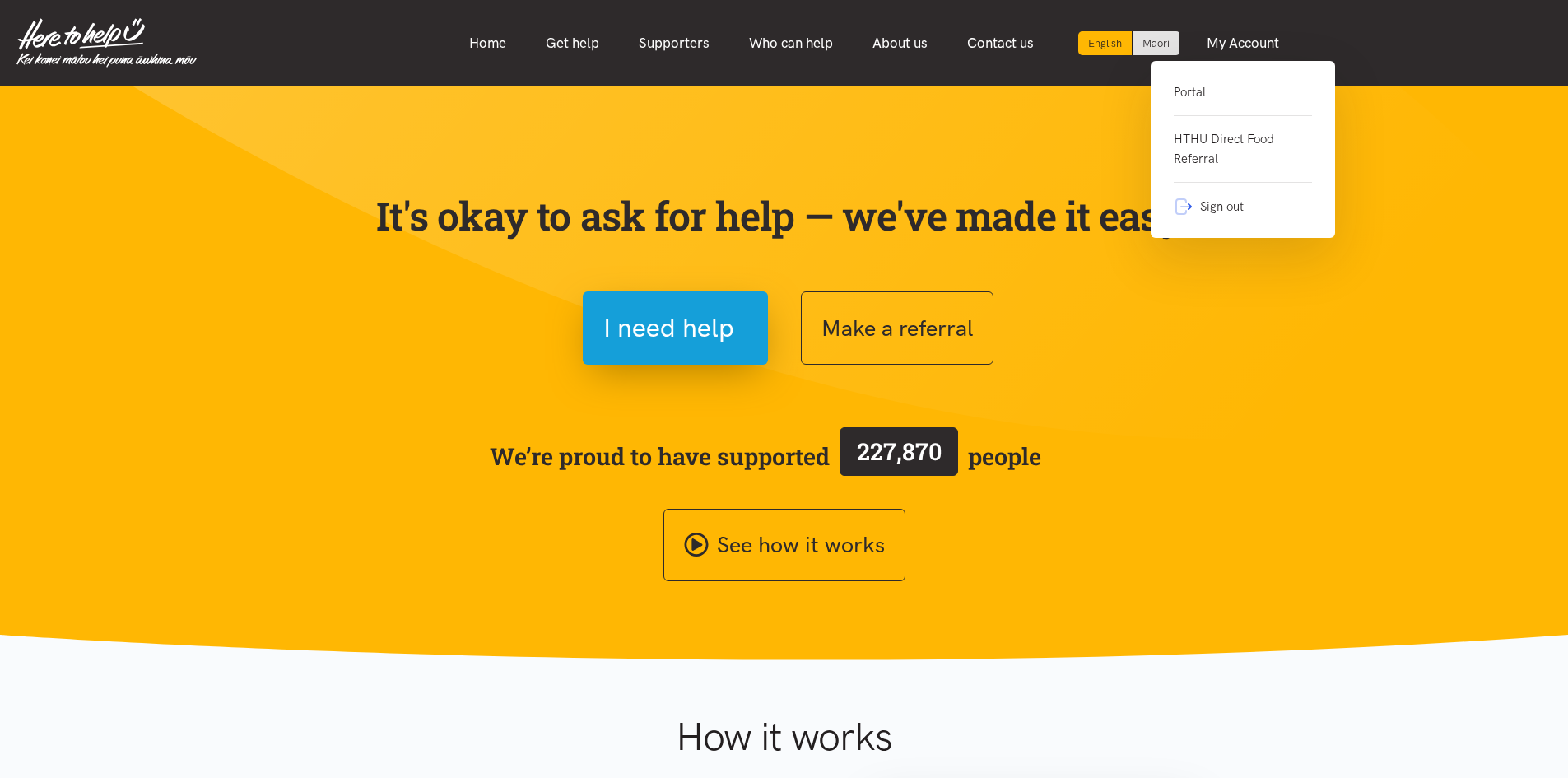
click at [1175, 83] on link "Portal" at bounding box center [1243, 99] width 138 height 34
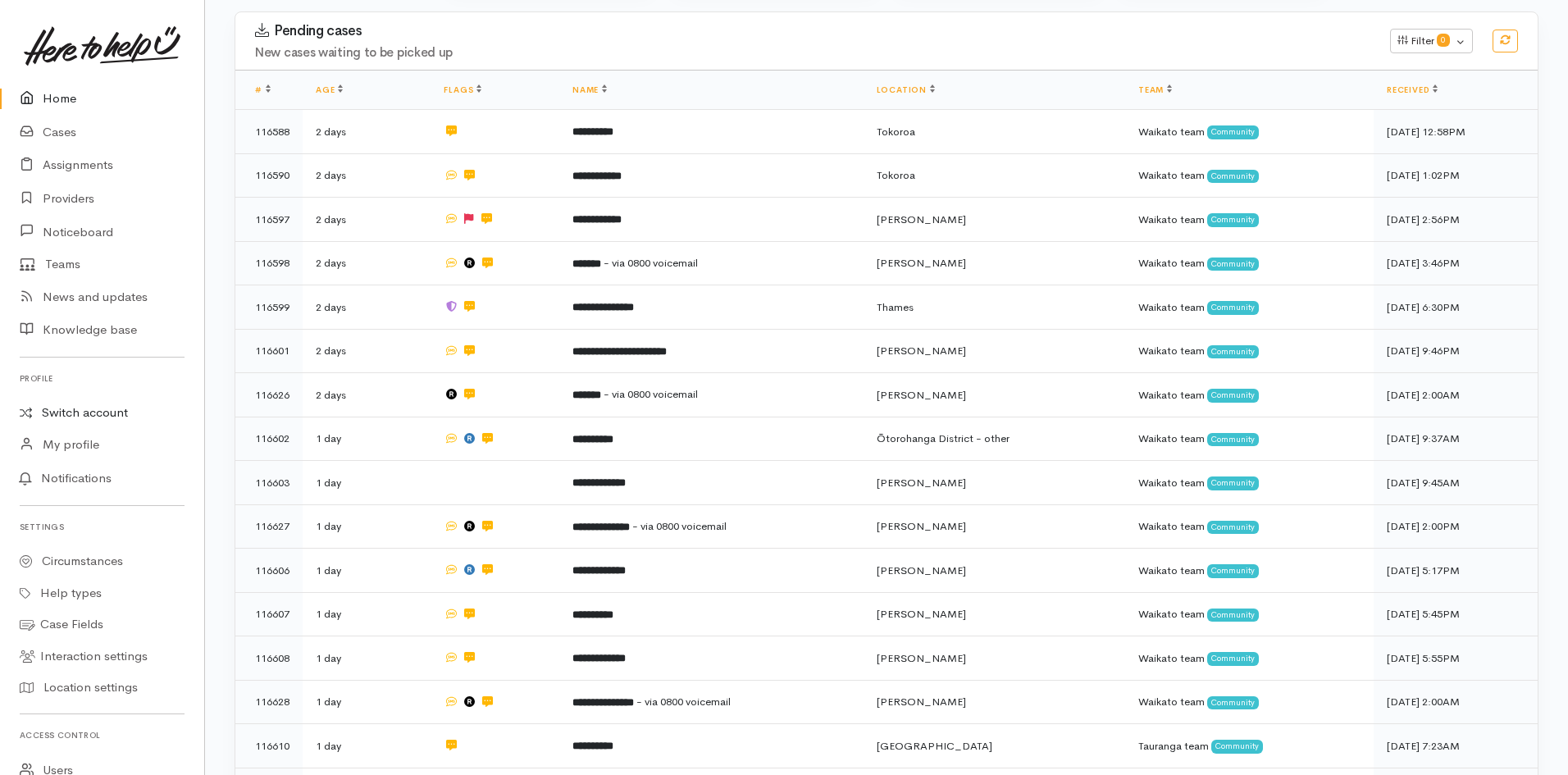
scroll to position [164, 0]
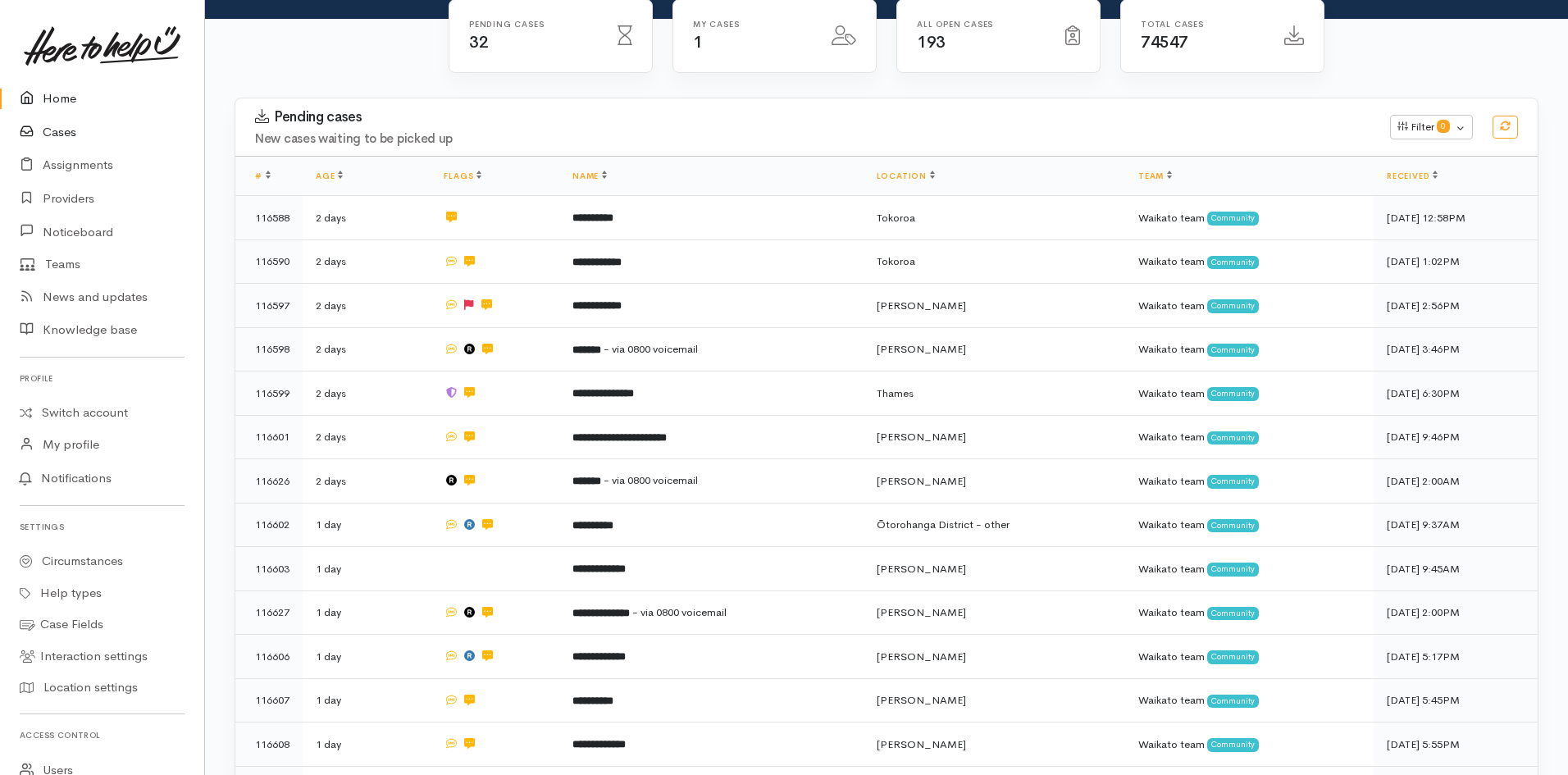
click at [77, 132] on link "Cases" at bounding box center [102, 132] width 204 height 34
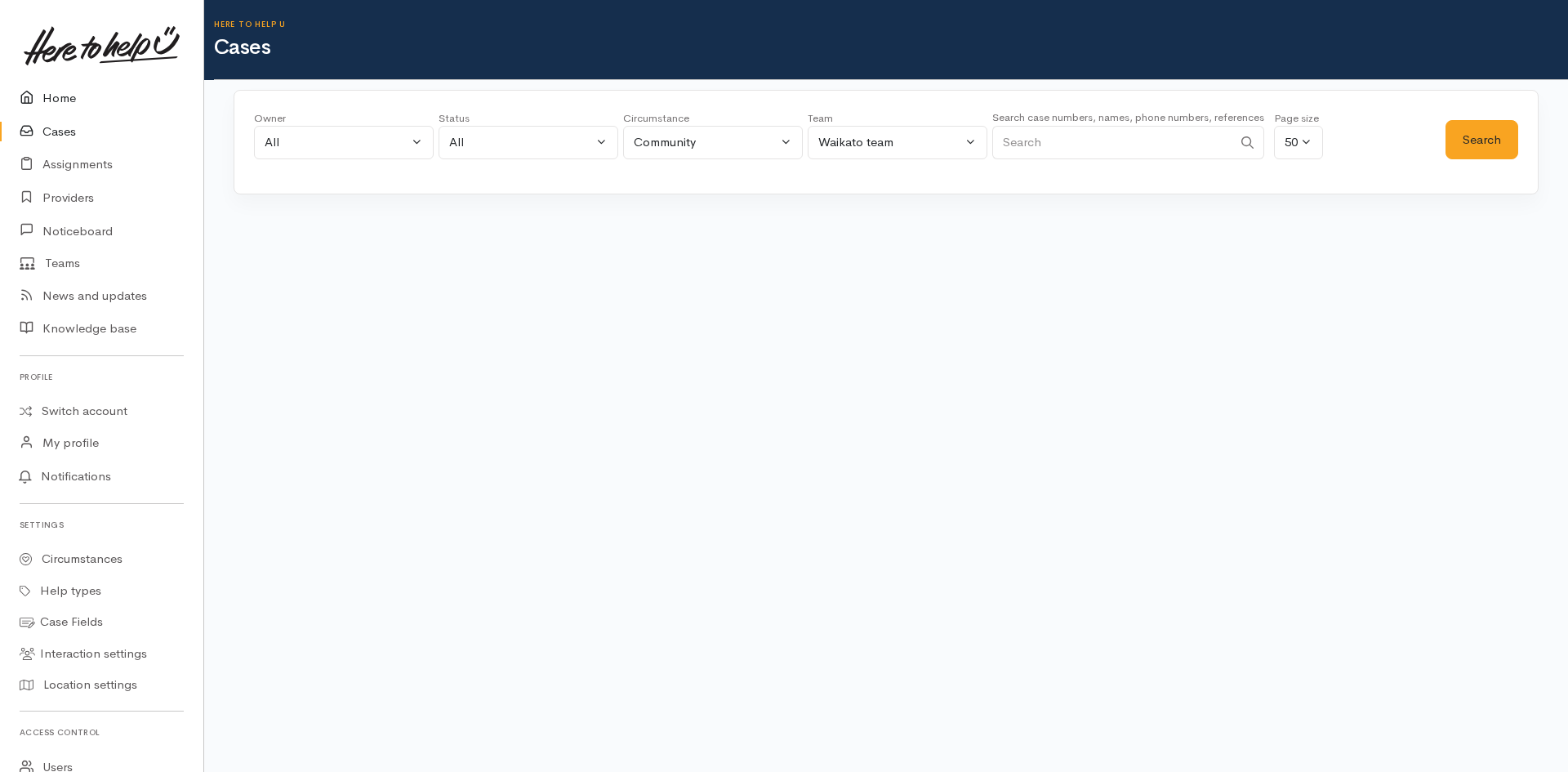
click at [58, 104] on link "Home" at bounding box center [101, 98] width 203 height 34
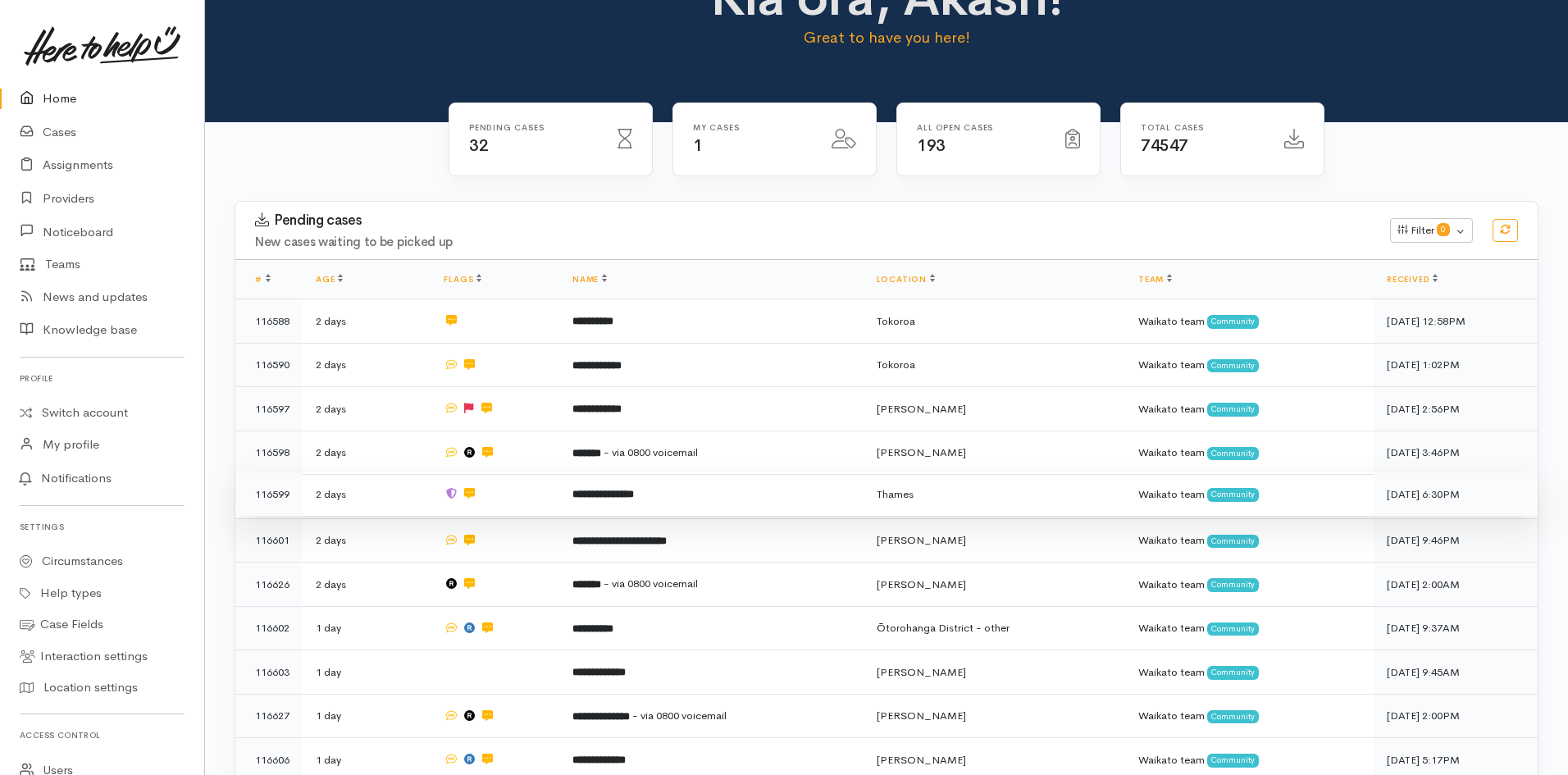
scroll to position [164, 0]
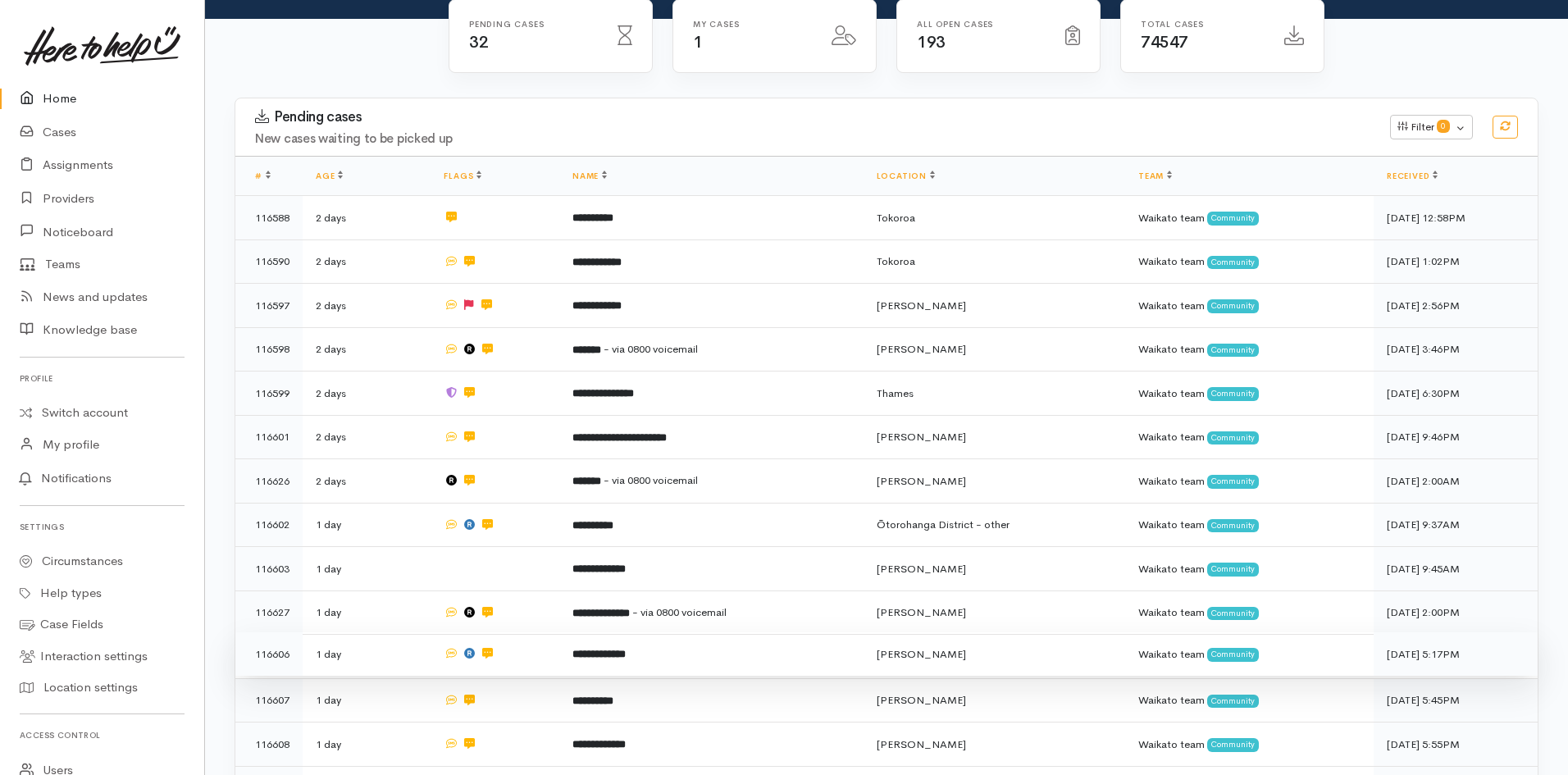
click at [617, 652] on td "**********" at bounding box center [711, 654] width 304 height 45
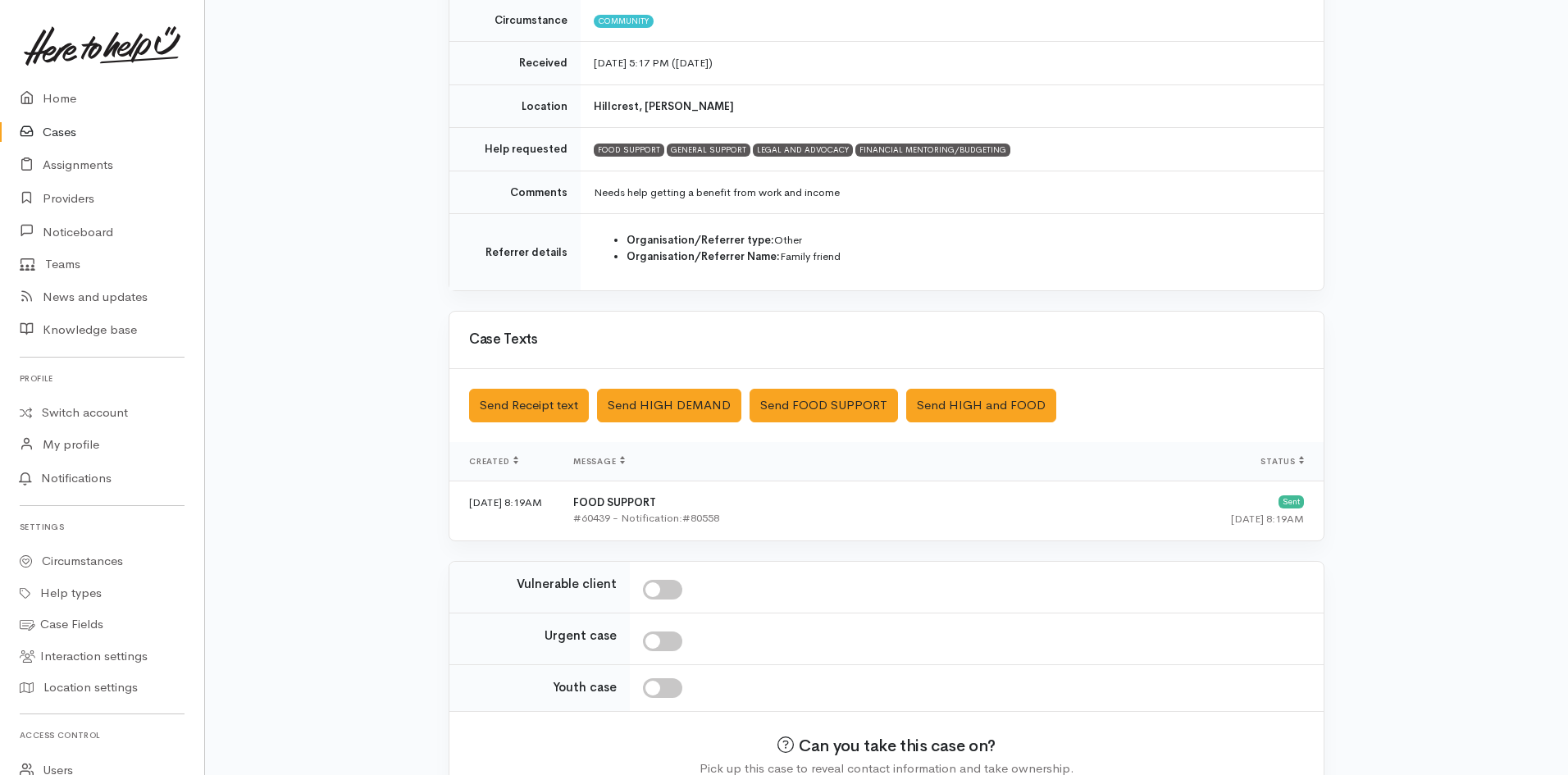
scroll to position [332, 0]
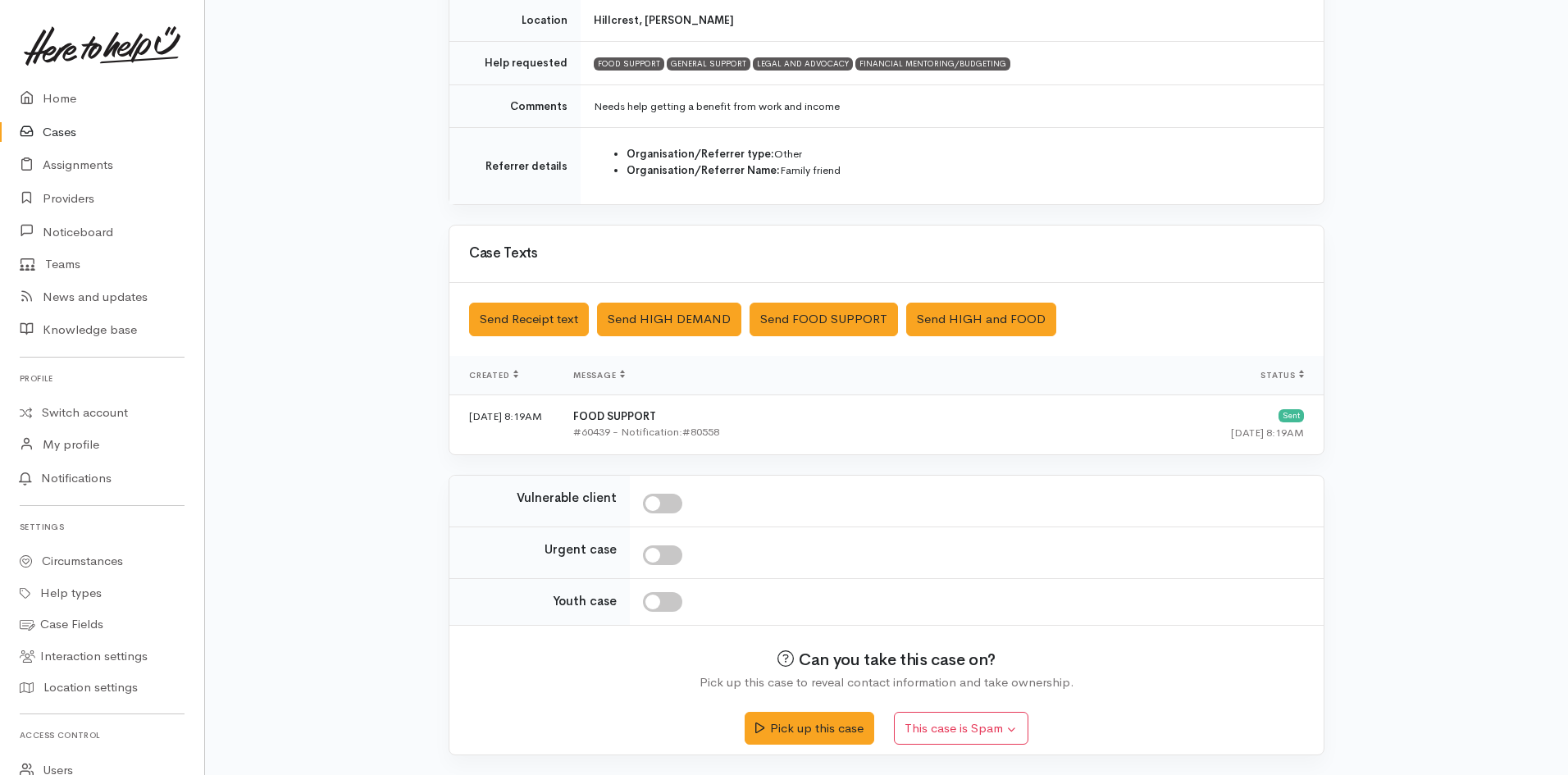
click at [1375, 470] on div "Help request details PUBLIC REFERRAL **** [PERSON_NAME] Circumstance Community …" at bounding box center [887, 293] width 1363 height 964
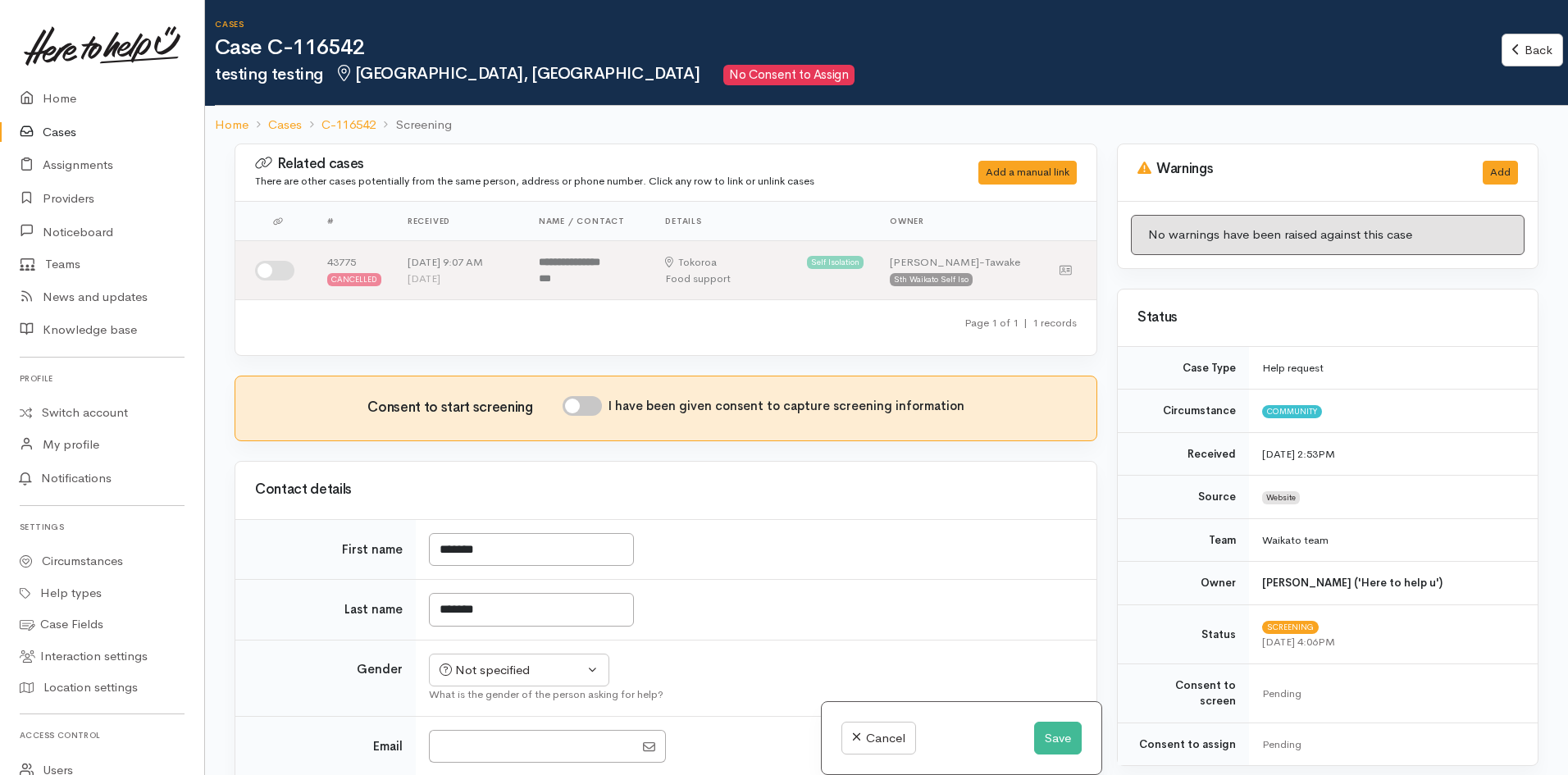
scroll to position [492, 0]
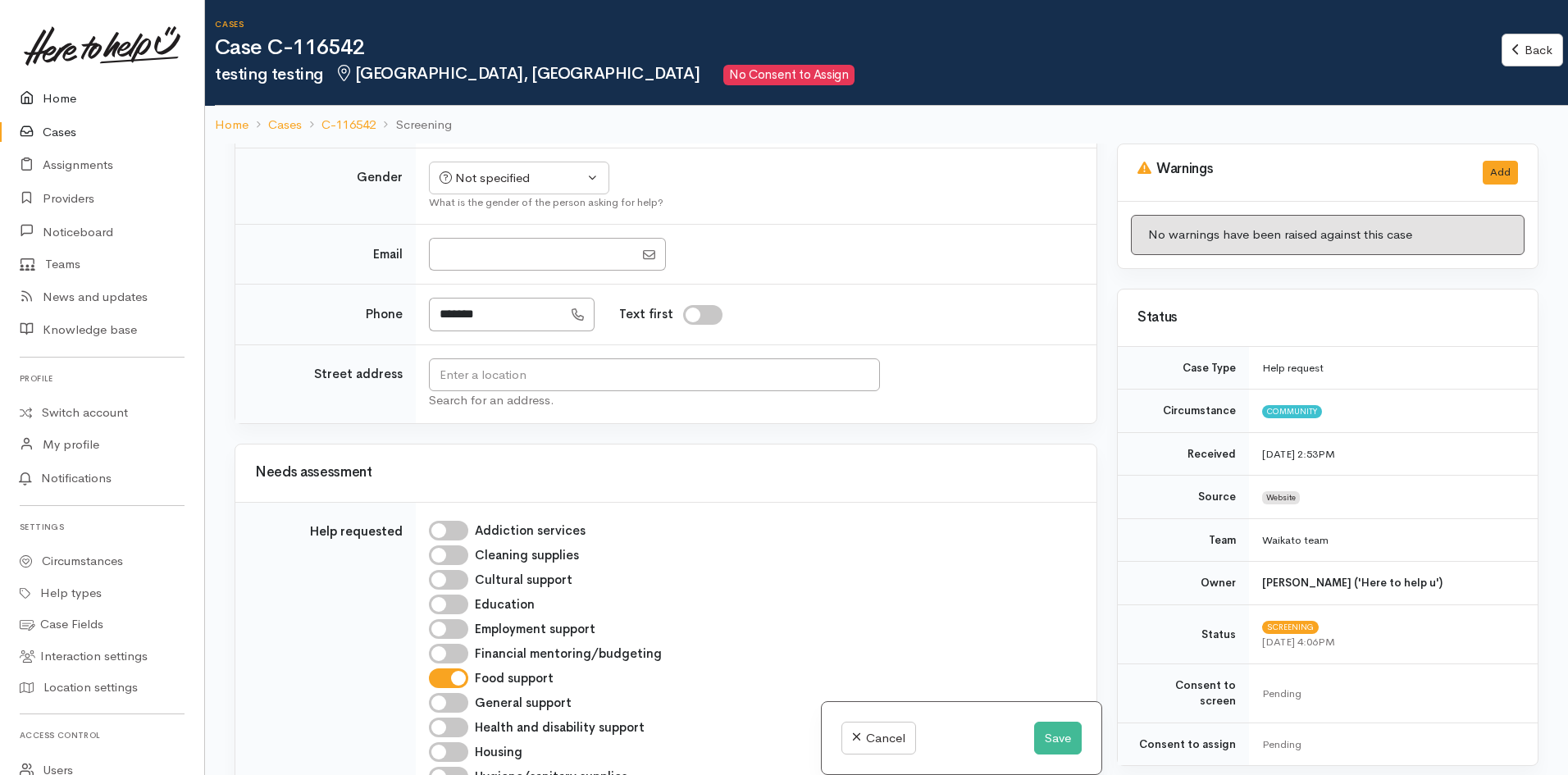
click at [71, 94] on link "Home" at bounding box center [102, 99] width 204 height 34
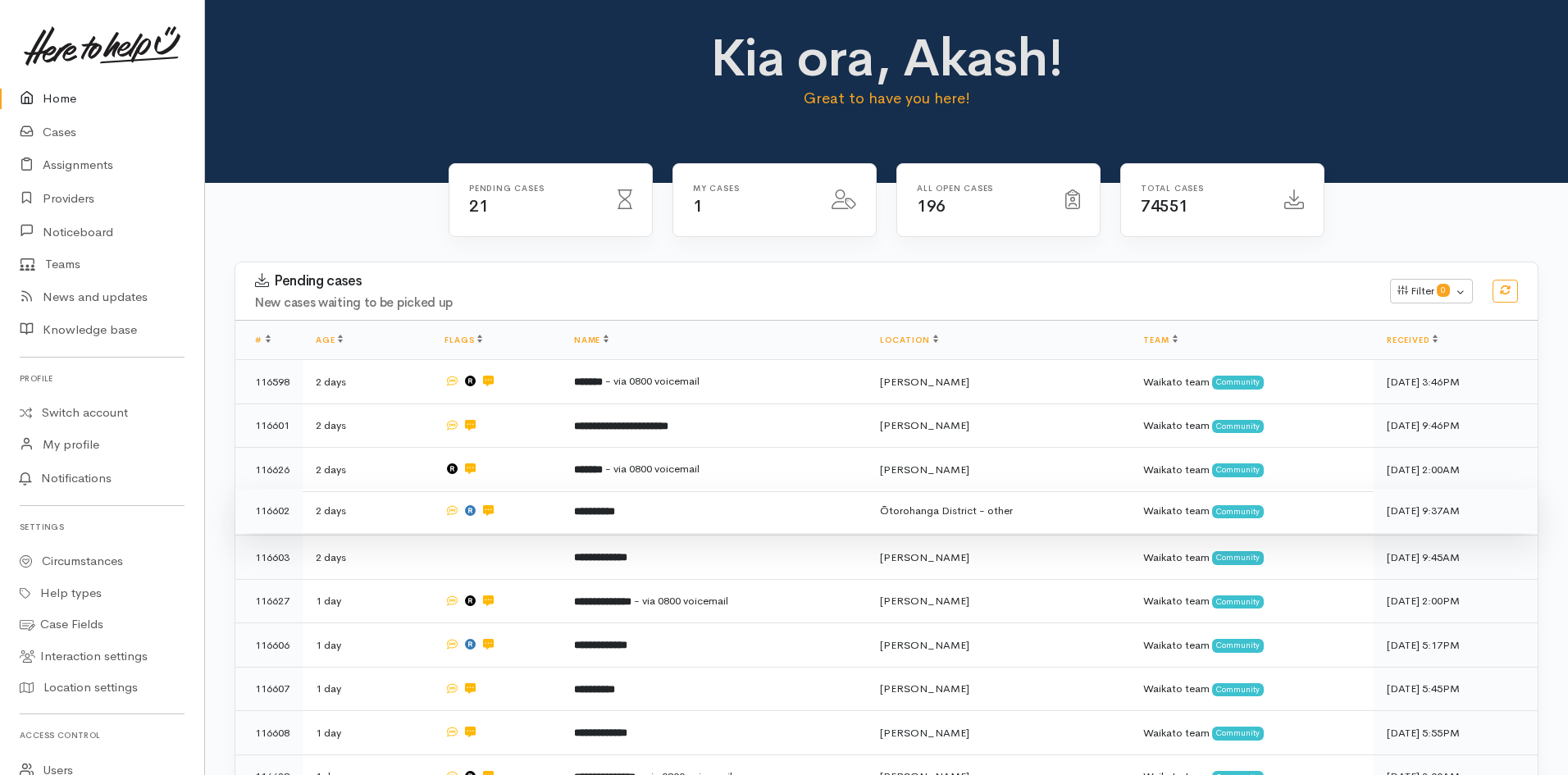
click at [658, 521] on td "**********" at bounding box center [714, 511] width 306 height 45
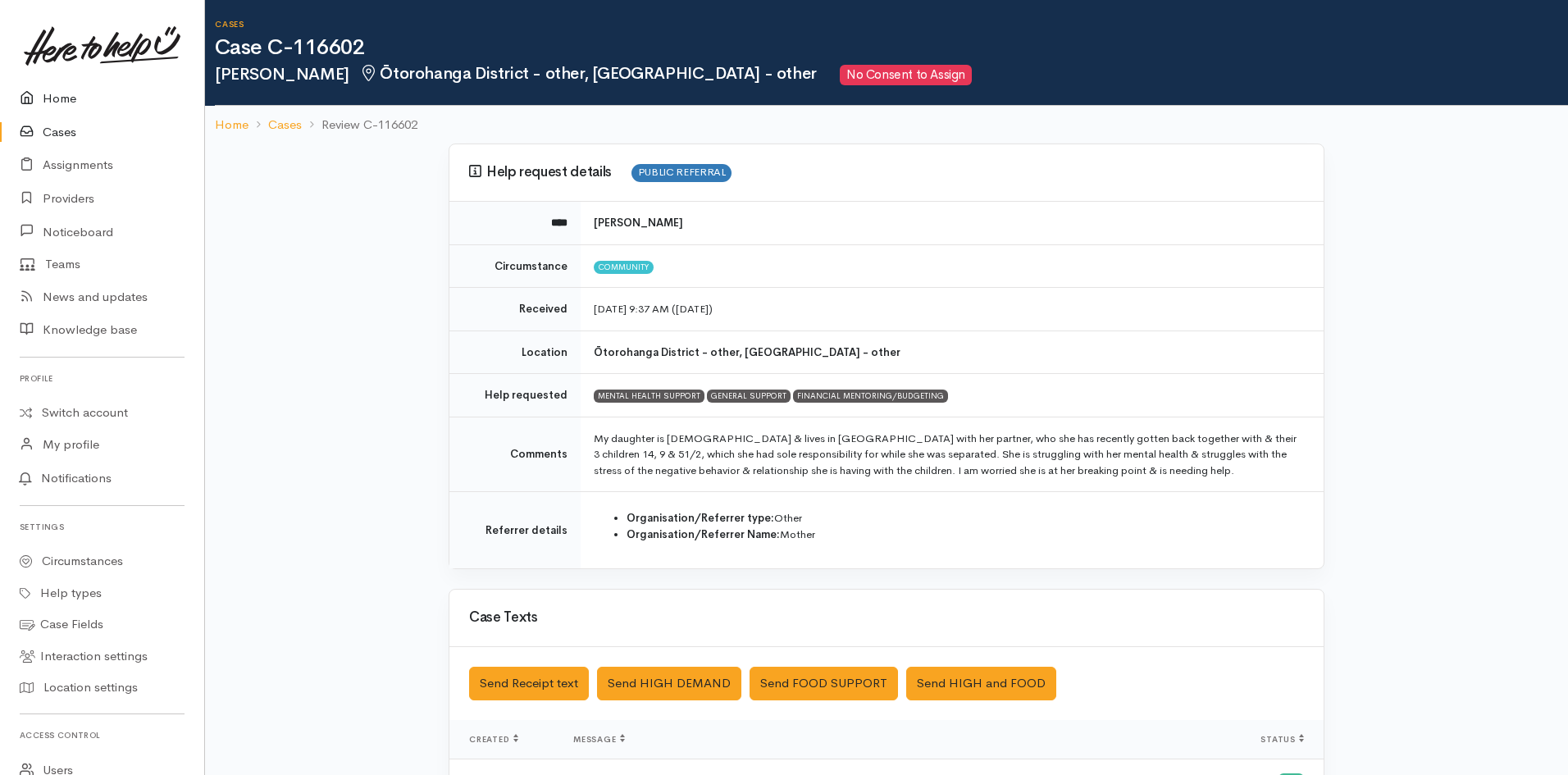
click at [62, 104] on link "Home" at bounding box center [102, 99] width 204 height 34
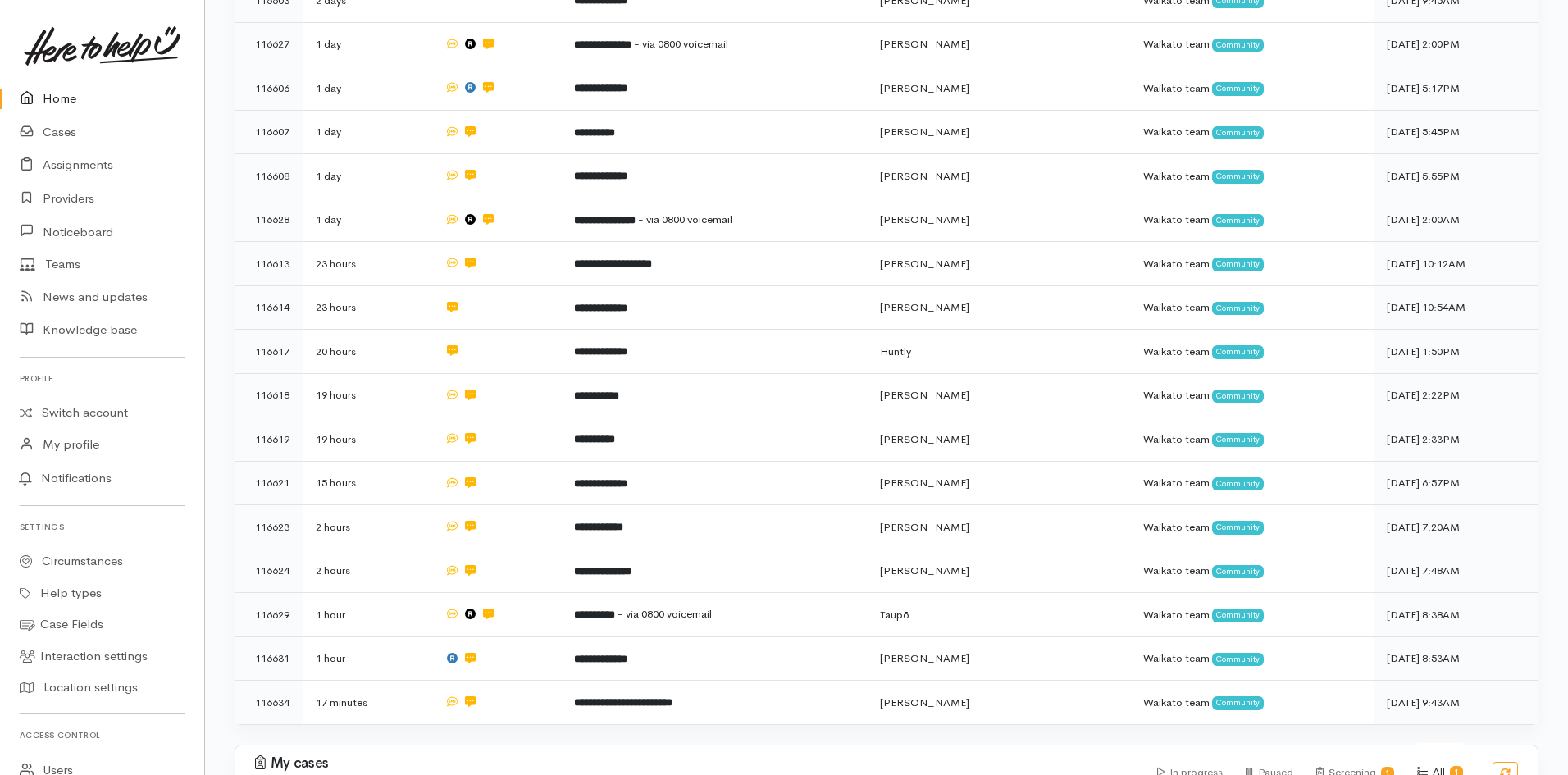
scroll to position [656, 0]
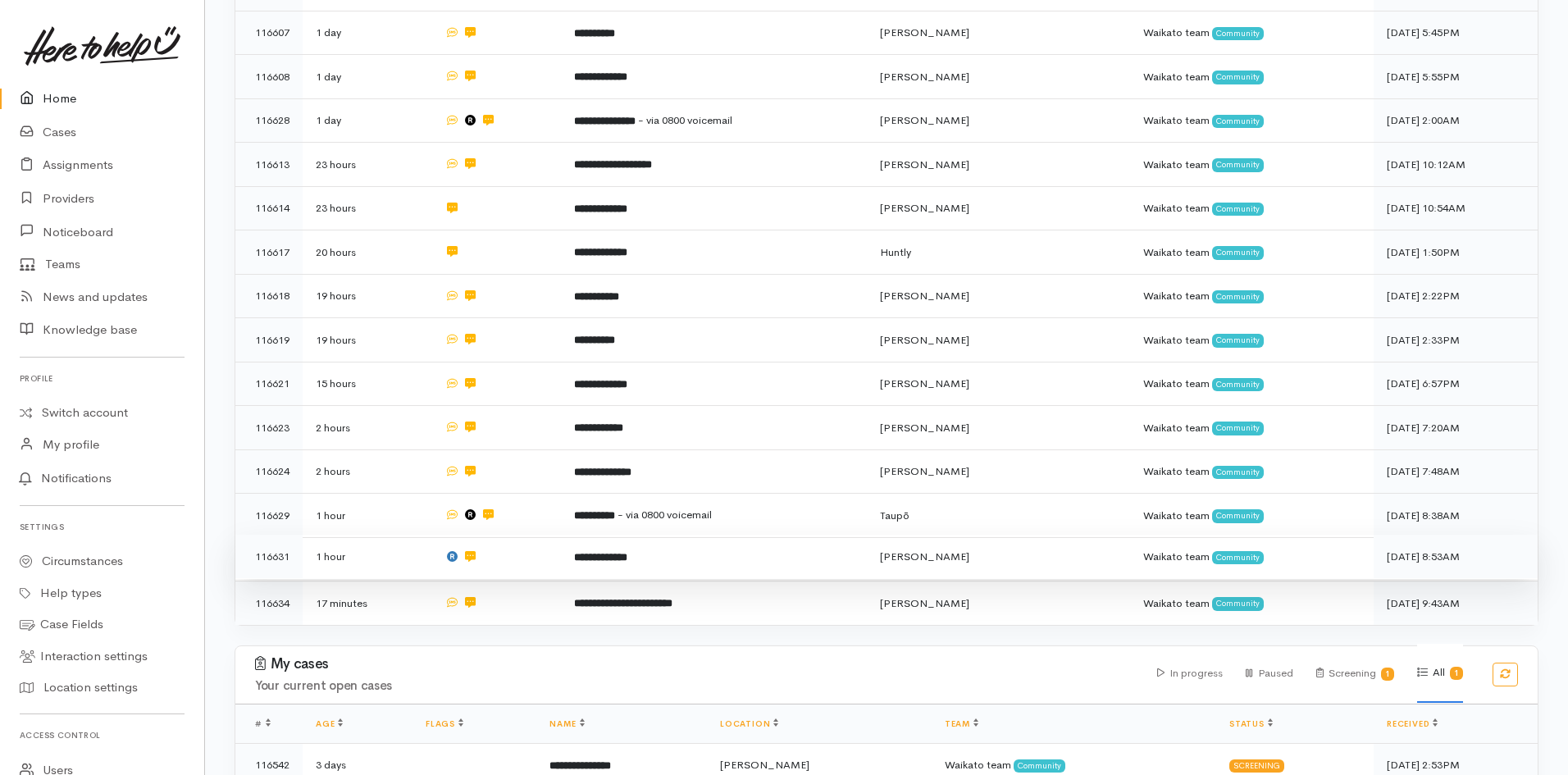
click at [661, 543] on td "**********" at bounding box center [714, 556] width 306 height 45
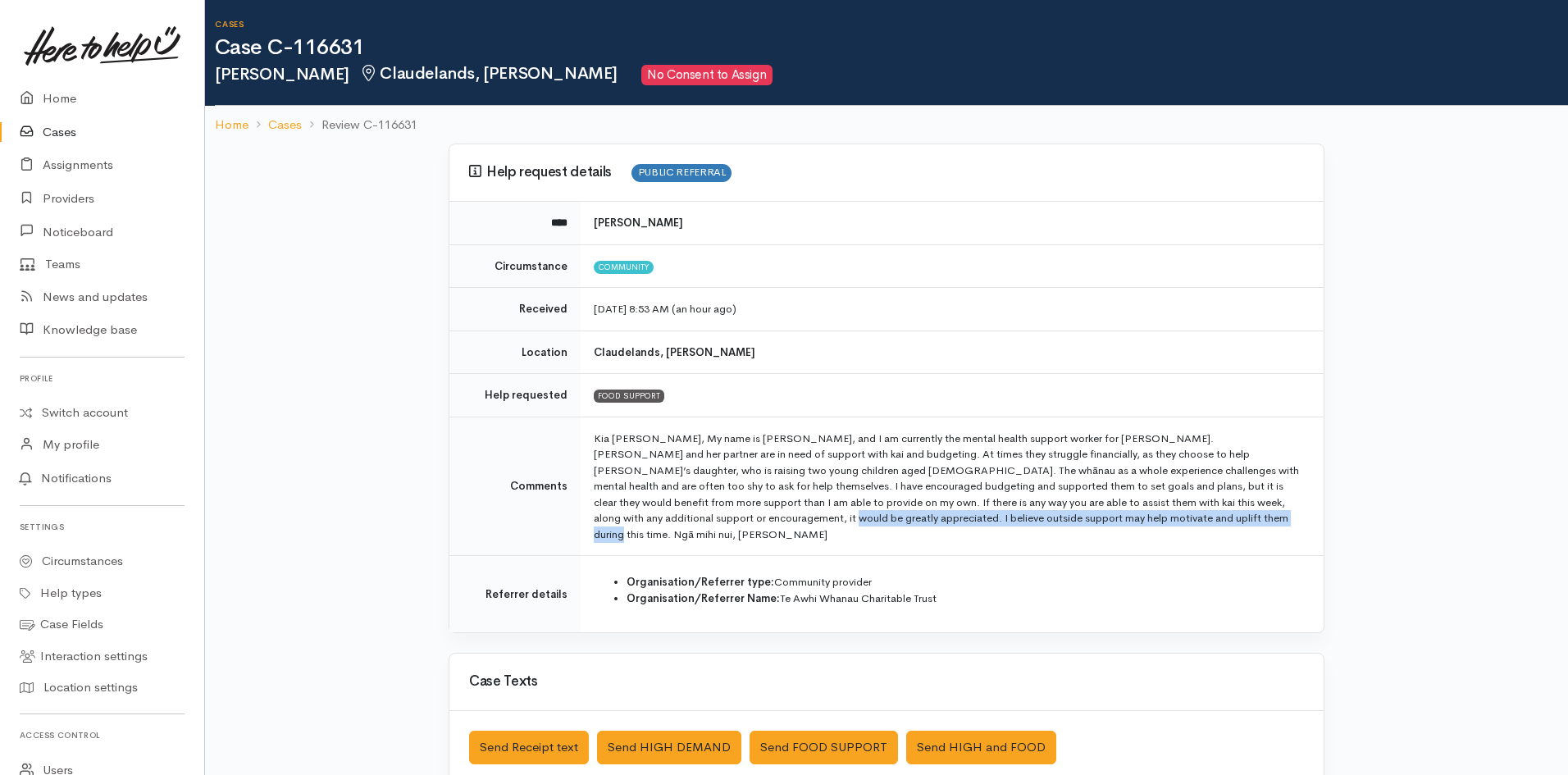
drag, startPoint x: 691, startPoint y: 515, endPoint x: 1215, endPoint y: 519, distance: 524.0
click at [1215, 519] on td "Kia ora, My name is Marilyn Fox, and I am currently the mental health support w…" at bounding box center [952, 486] width 743 height 139
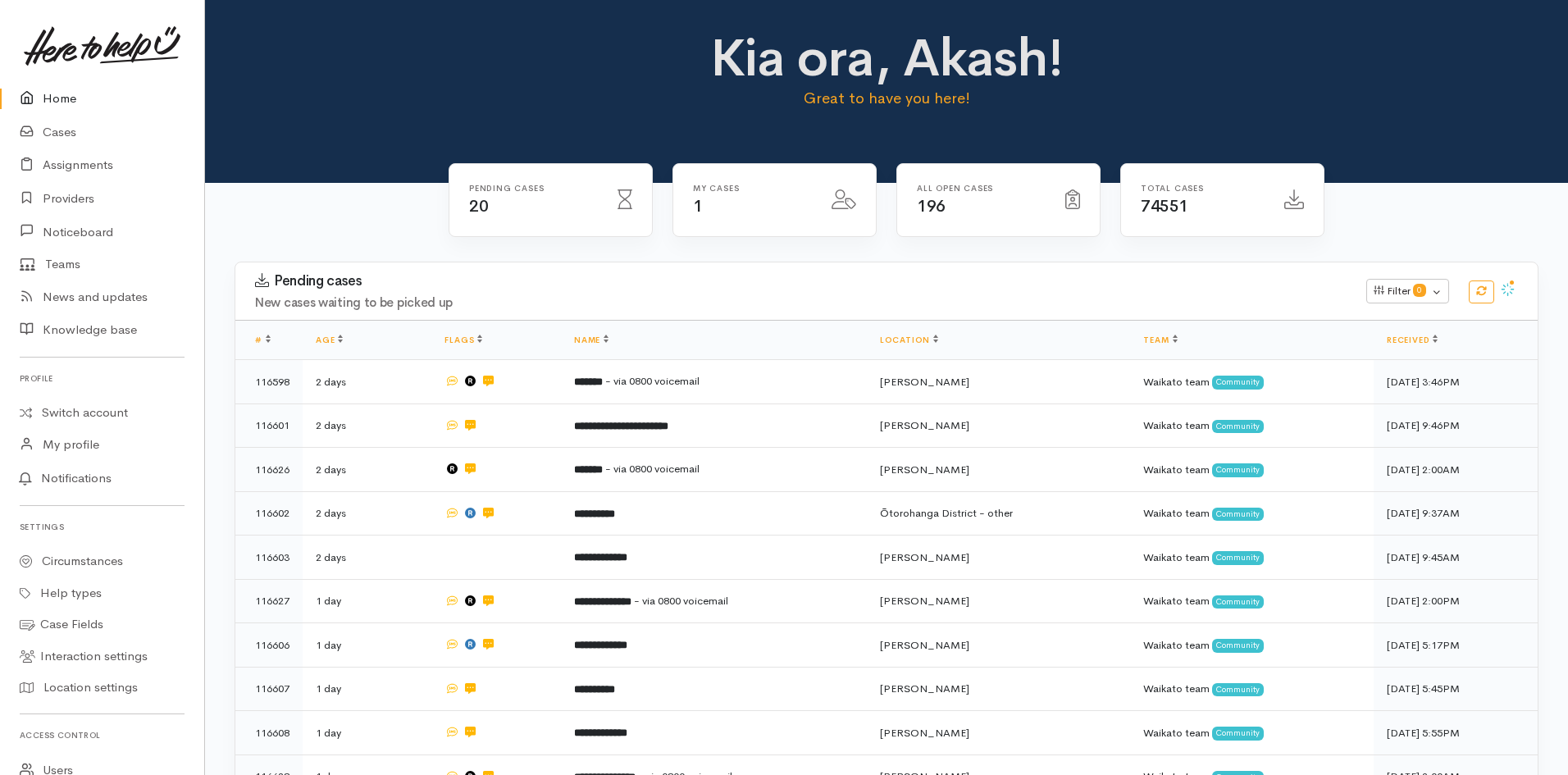
click at [72, 91] on link "Home" at bounding box center [102, 99] width 204 height 34
